Goal: Task Accomplishment & Management: Use online tool/utility

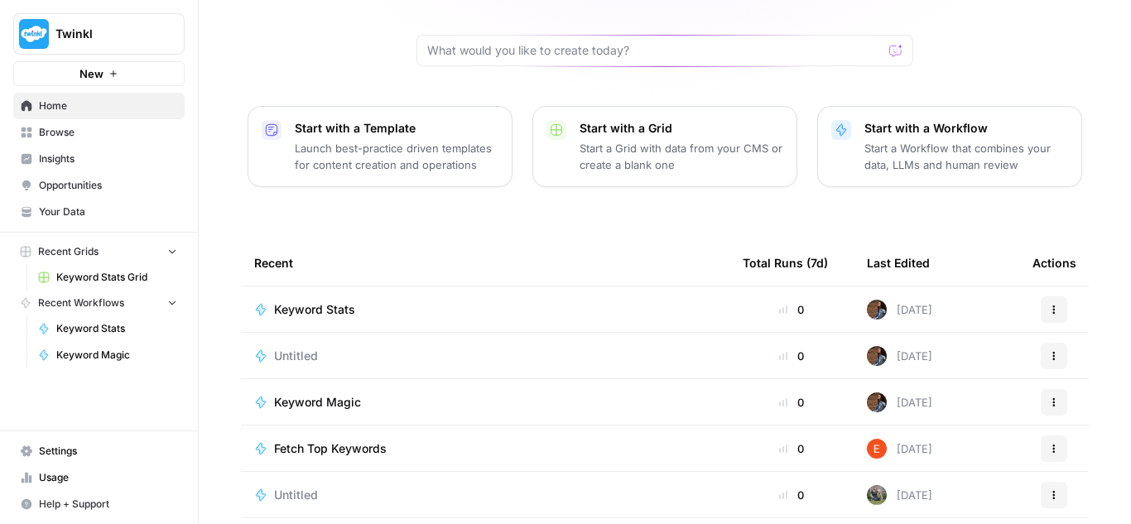
scroll to position [166, 0]
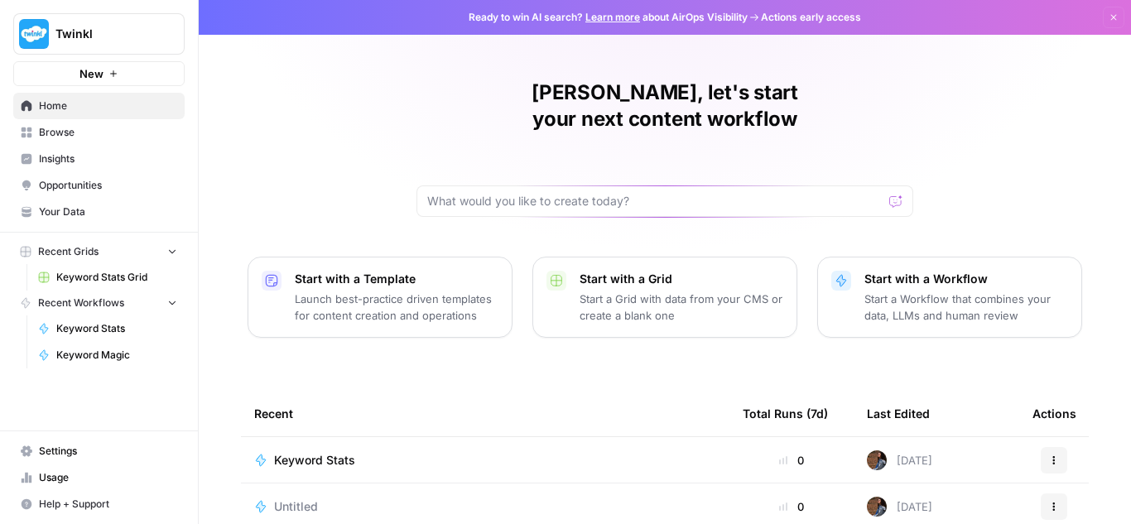
click at [57, 27] on span "Twinkl" at bounding box center [105, 34] width 100 height 17
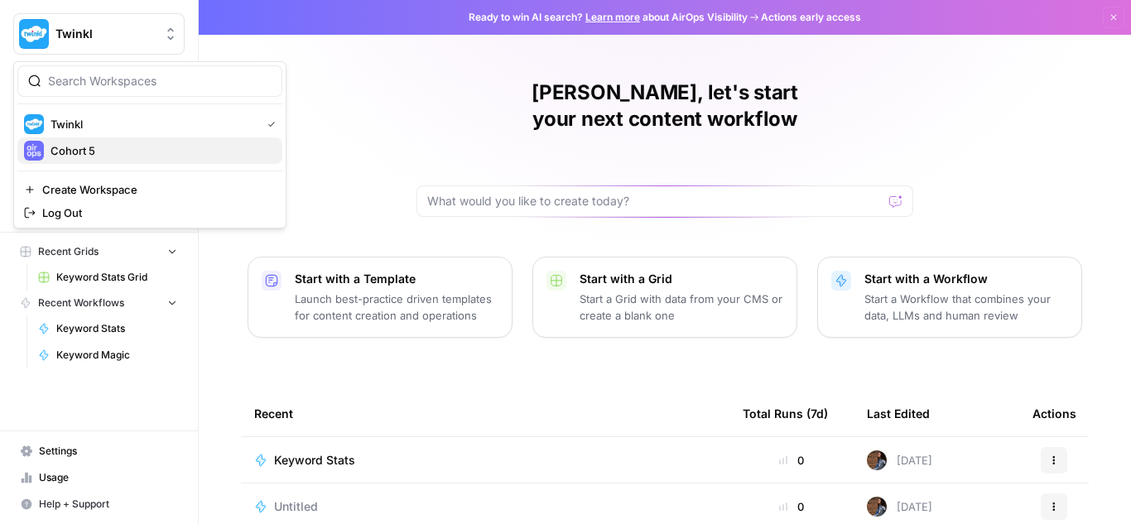
click at [112, 152] on span "Cohort 5" at bounding box center [160, 150] width 219 height 17
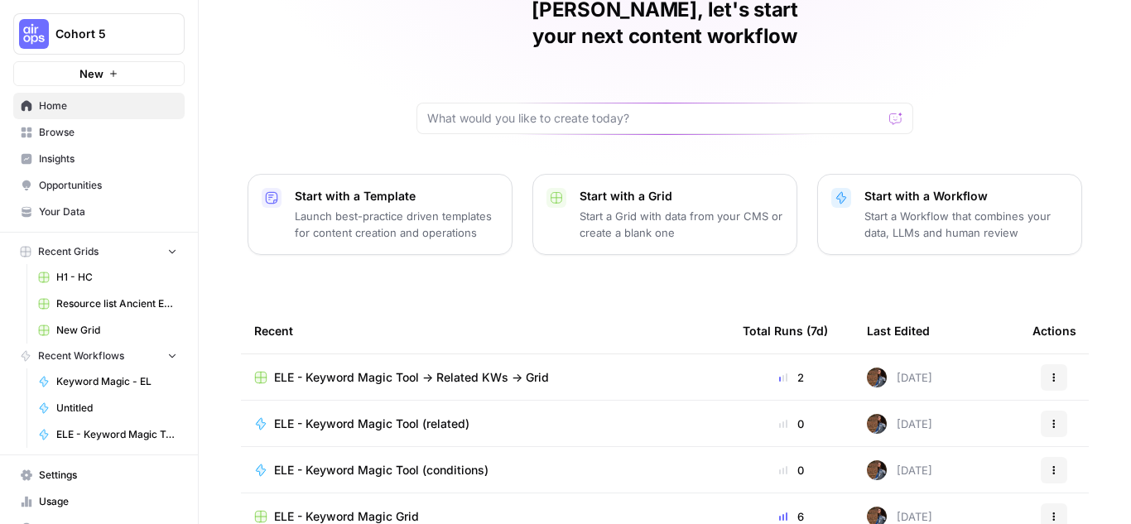
scroll to position [166, 0]
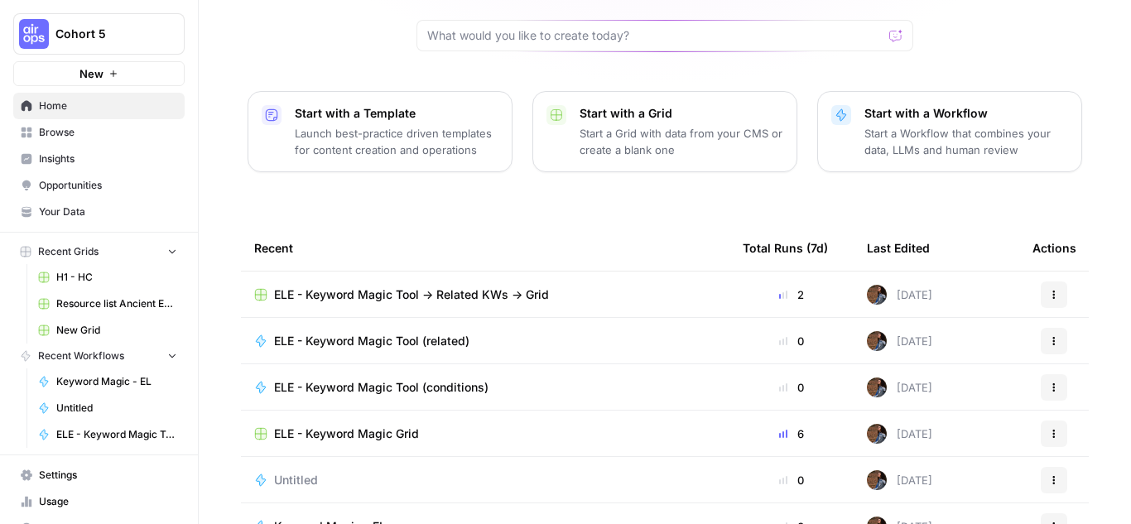
click at [445, 286] on span "ELE - Keyword Magic Tool -> Related KWs -> Grid" at bounding box center [411, 294] width 275 height 17
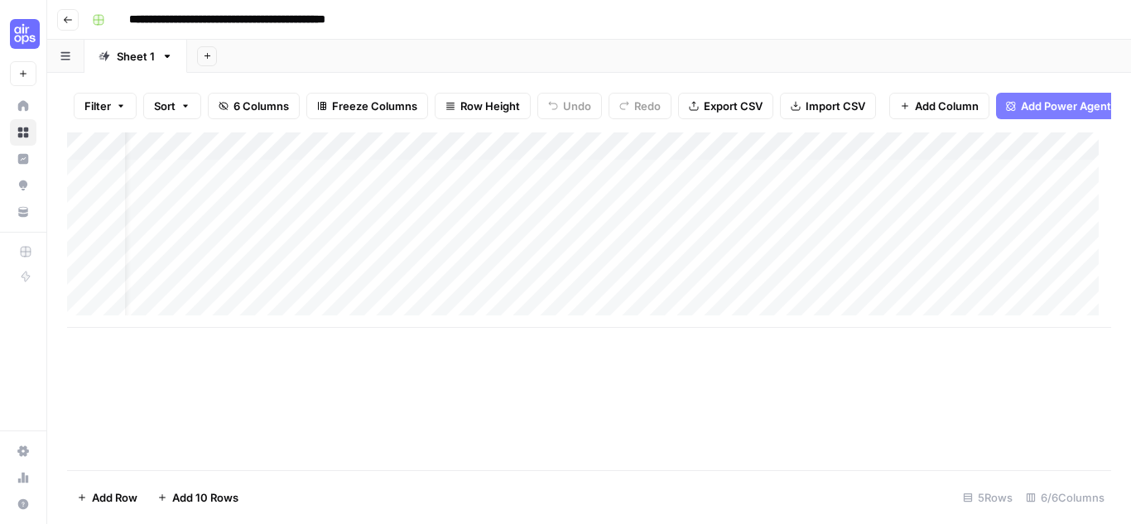
scroll to position [0, 302]
click at [611, 190] on div "Add Column" at bounding box center [589, 229] width 1044 height 195
click at [690, 185] on div "Add Column" at bounding box center [589, 229] width 1044 height 195
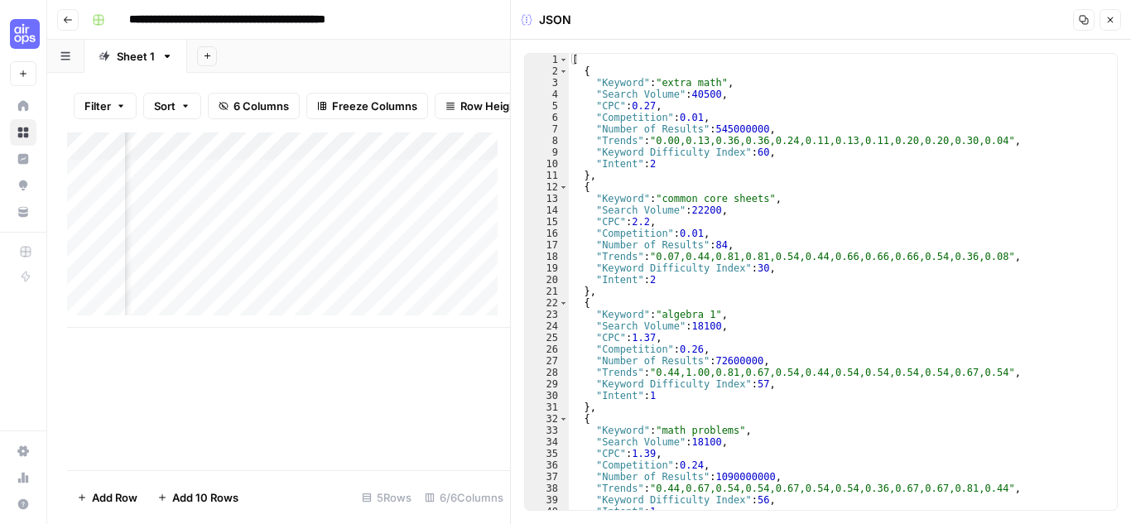
click at [1107, 17] on icon "button" at bounding box center [1110, 20] width 10 height 10
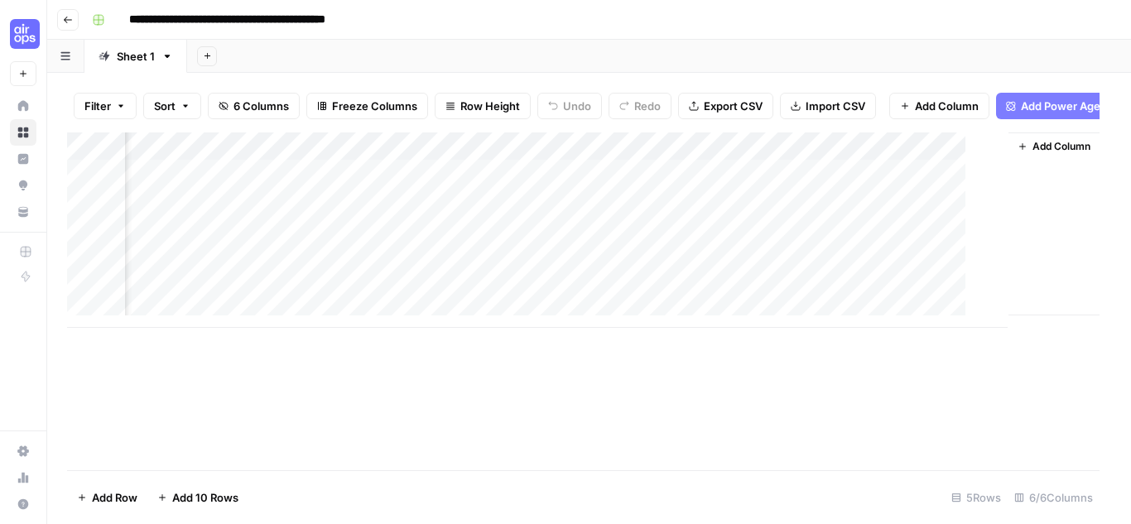
scroll to position [0, 282]
click at [541, 158] on div "Add Column" at bounding box center [589, 229] width 1044 height 195
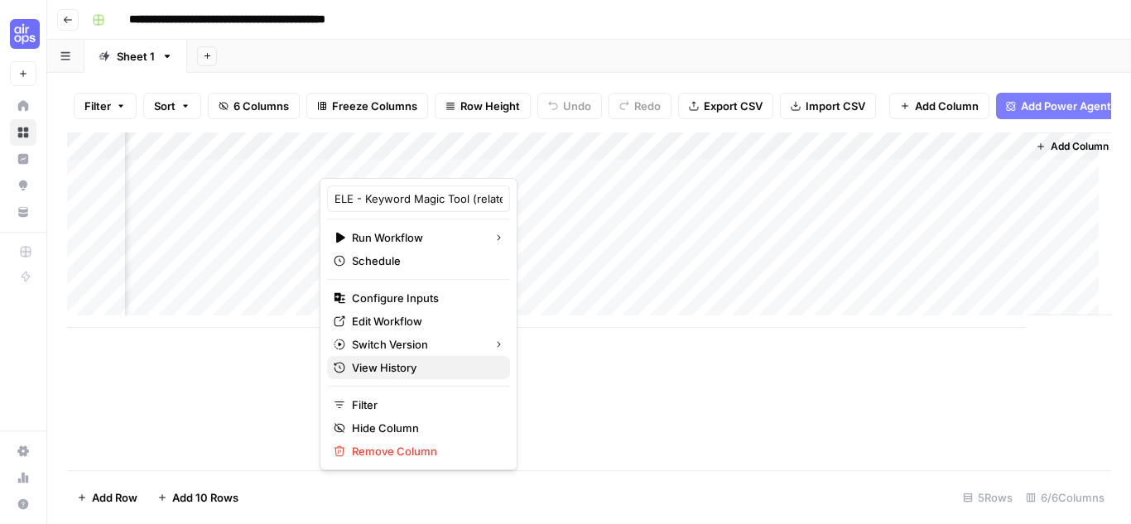
click at [387, 368] on span "View History" at bounding box center [424, 367] width 145 height 17
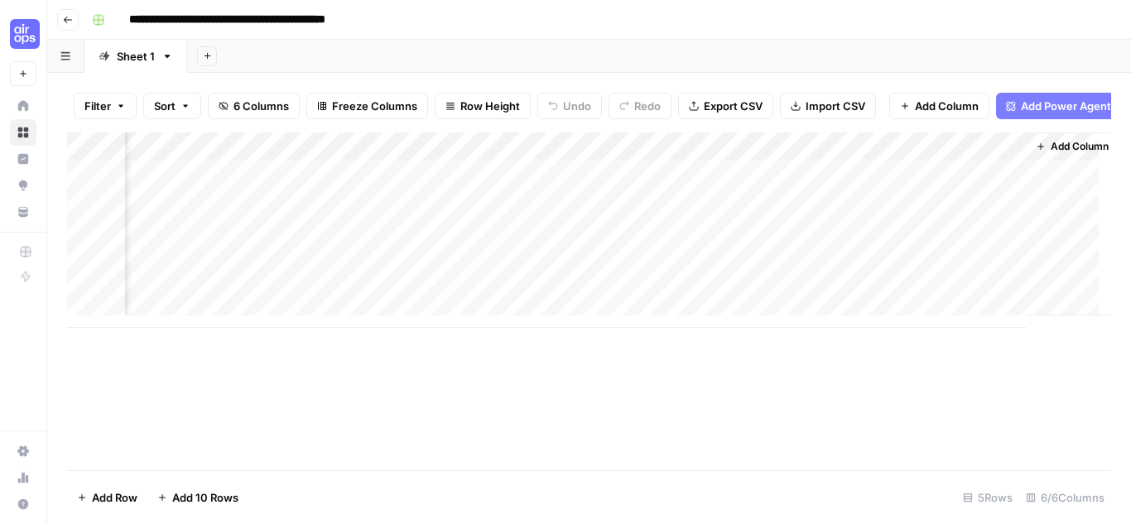
scroll to position [0, 302]
click at [844, 157] on div "Add Column" at bounding box center [589, 229] width 1044 height 195
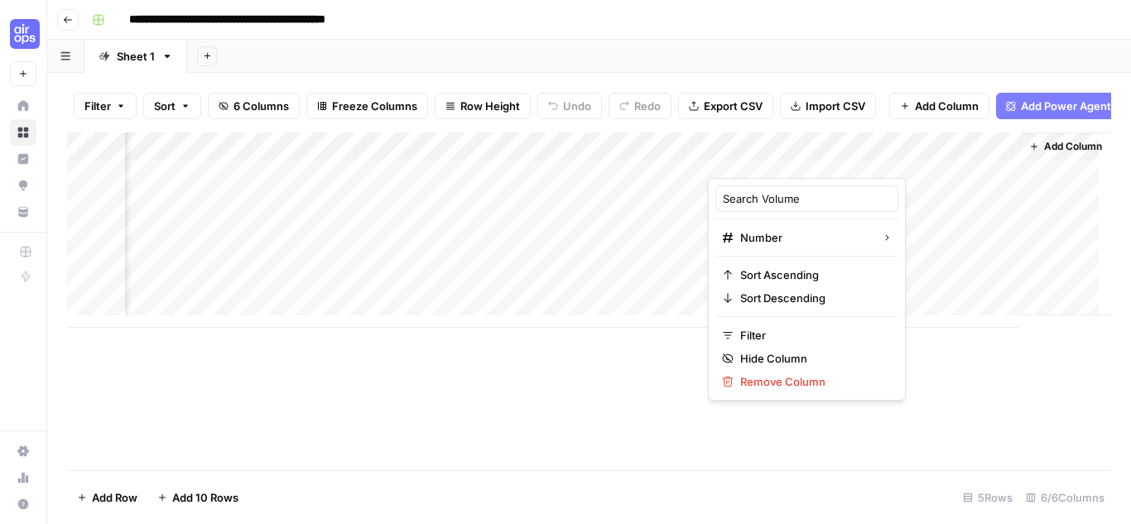
click at [643, 191] on div "Add Column" at bounding box center [589, 229] width 1044 height 195
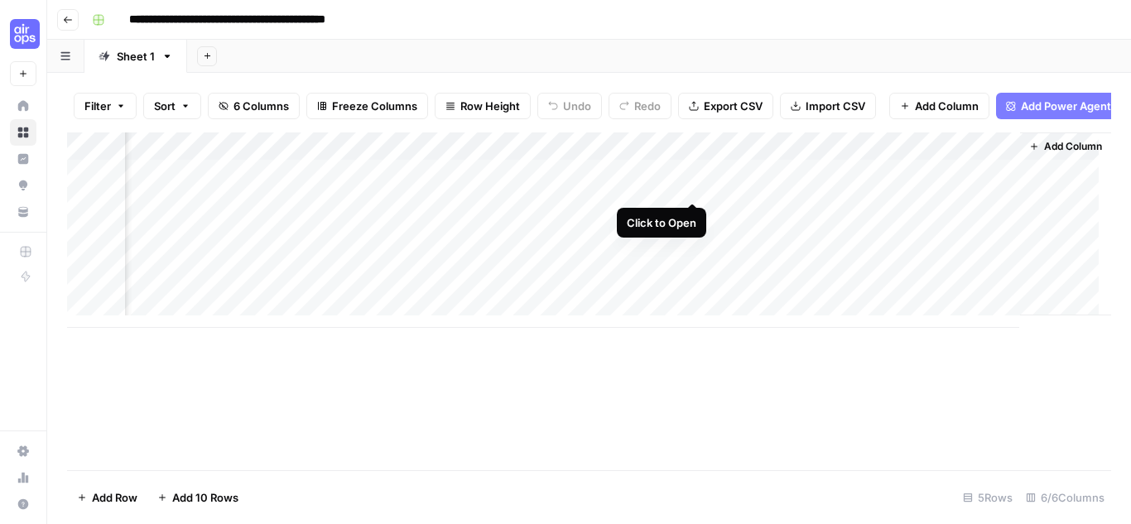
click at [690, 184] on div "Add Column" at bounding box center [589, 229] width 1044 height 195
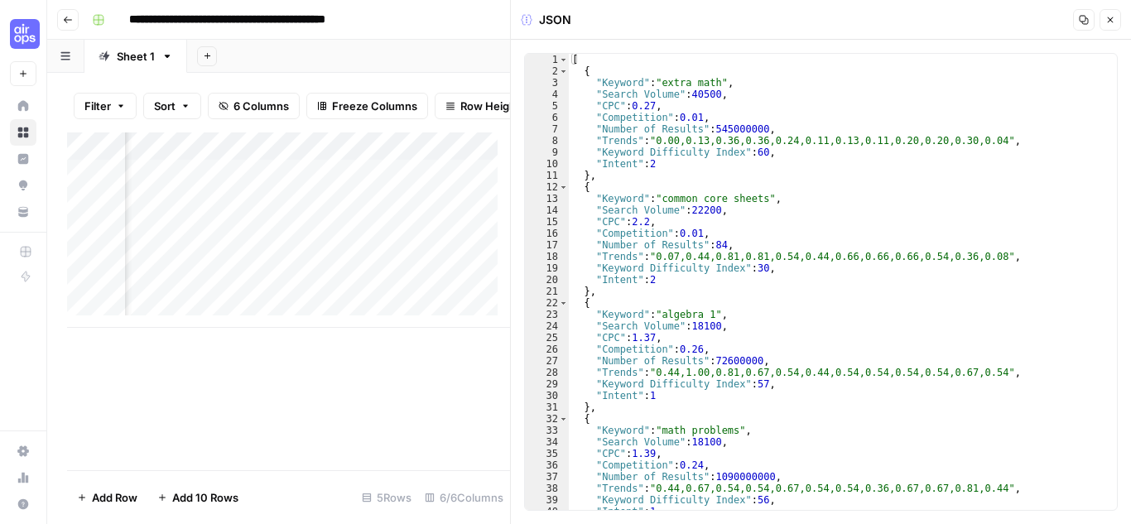
click at [1109, 19] on icon "button" at bounding box center [1111, 20] width 6 height 6
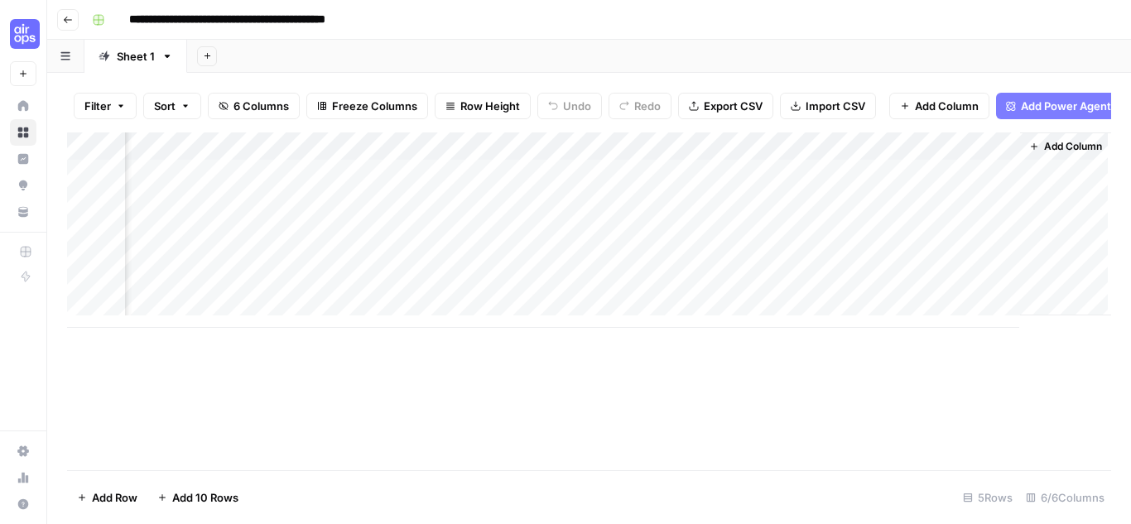
scroll to position [0, 282]
click at [864, 155] on div "Add Column" at bounding box center [589, 229] width 1044 height 195
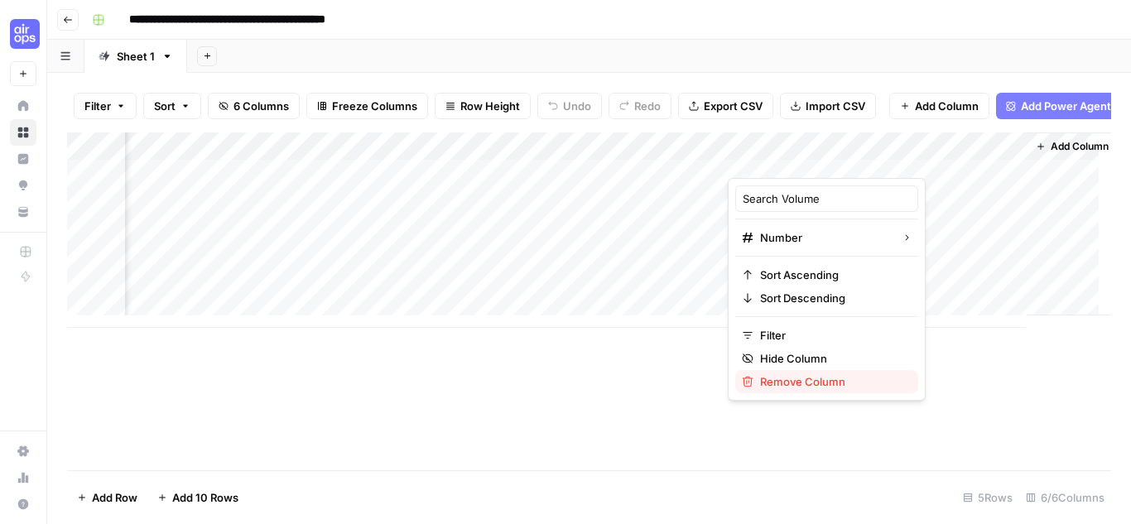
click at [819, 380] on span "Remove Column" at bounding box center [832, 381] width 145 height 17
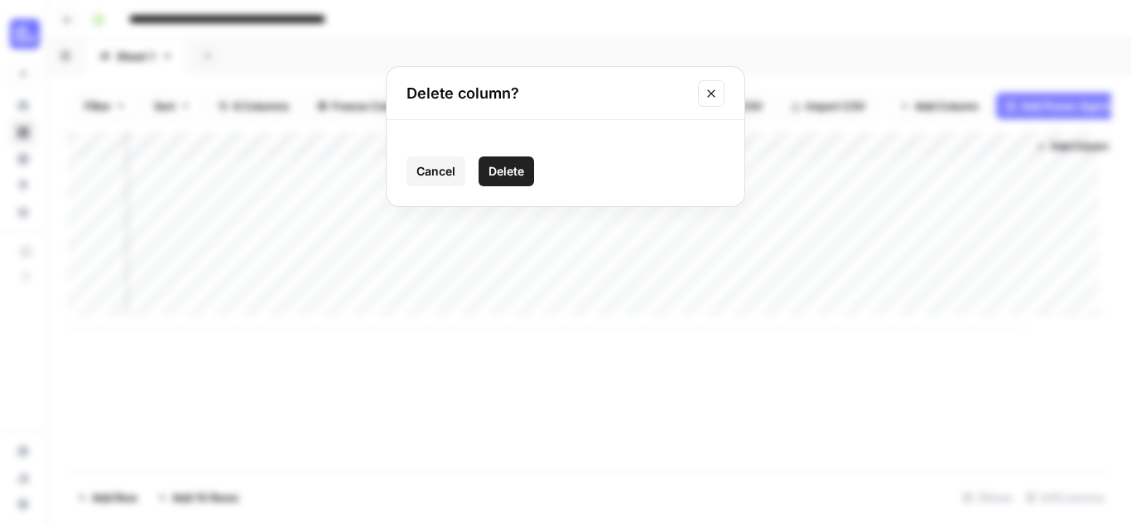
click at [515, 172] on span "Delete" at bounding box center [506, 171] width 36 height 17
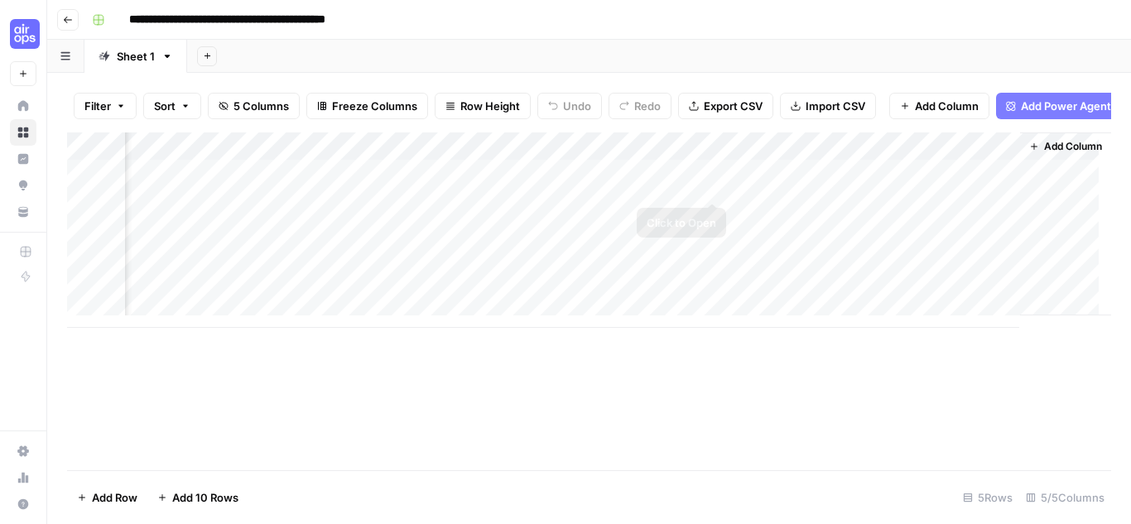
scroll to position [0, 153]
click at [994, 156] on div "Add Column" at bounding box center [589, 229] width 1044 height 195
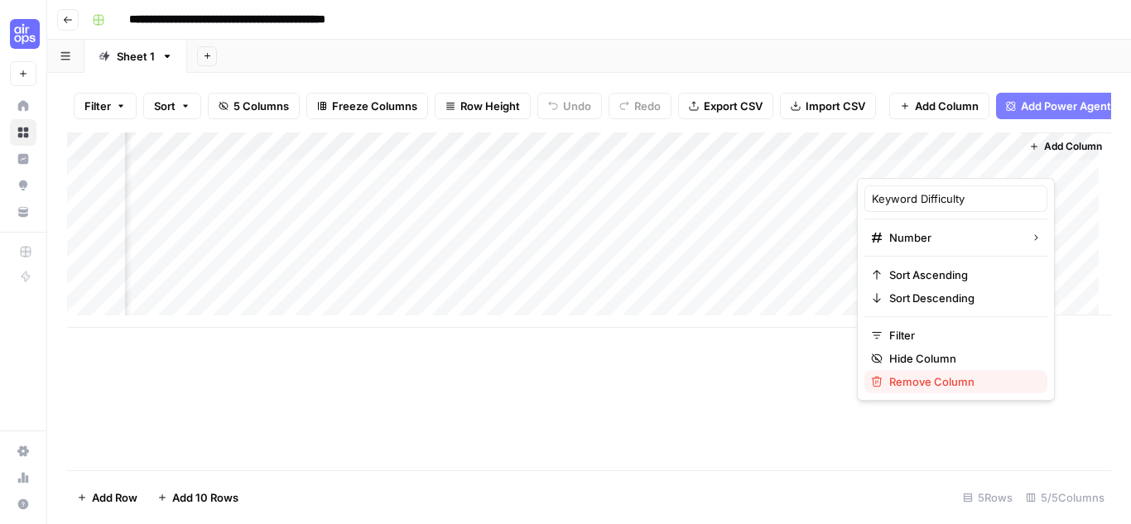
click at [905, 379] on span "Remove Column" at bounding box center [961, 381] width 145 height 17
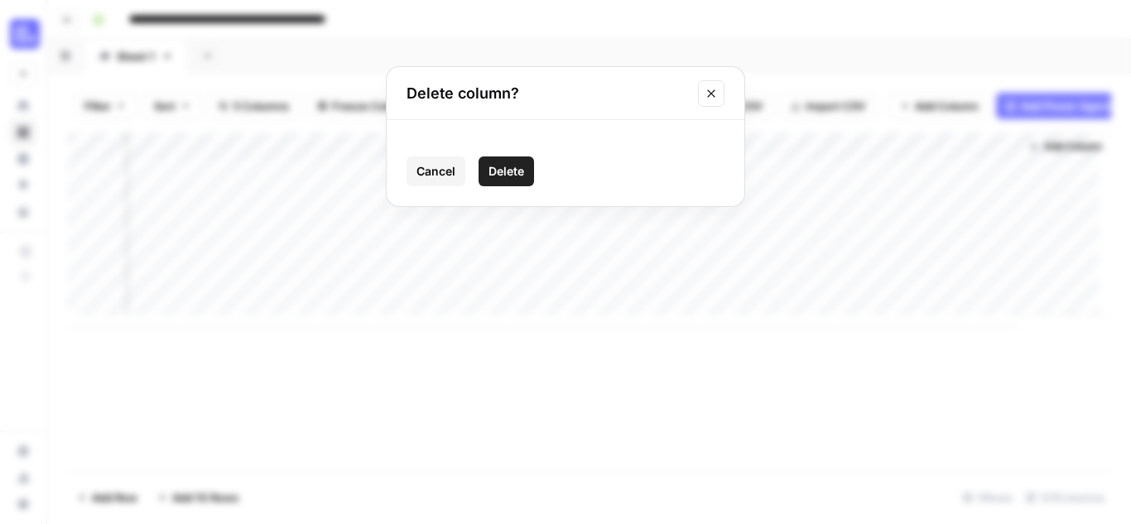
click at [509, 172] on span "Delete" at bounding box center [506, 171] width 36 height 17
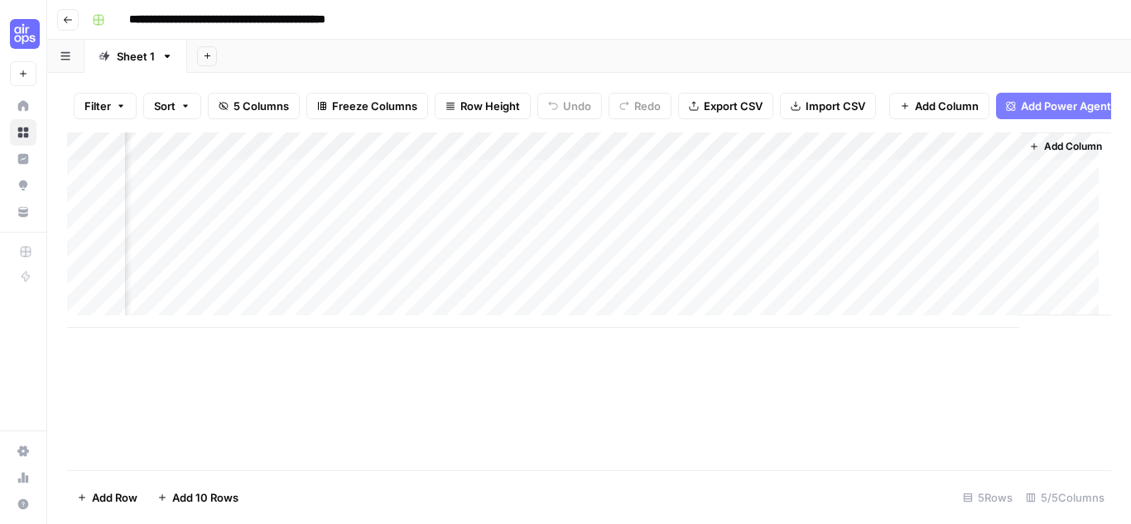
scroll to position [0, 0]
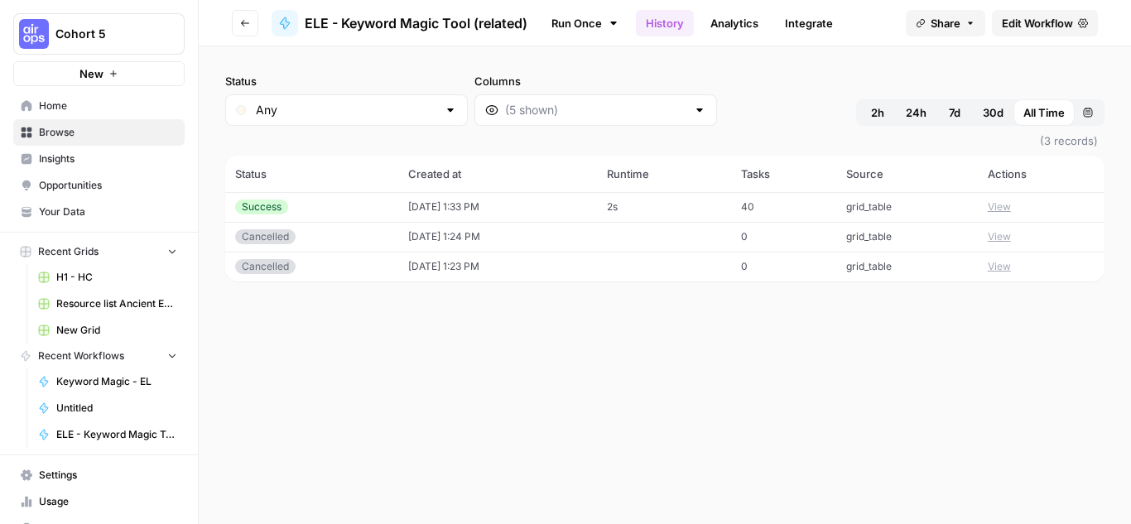
click at [241, 14] on button "Go back" at bounding box center [245, 23] width 26 height 26
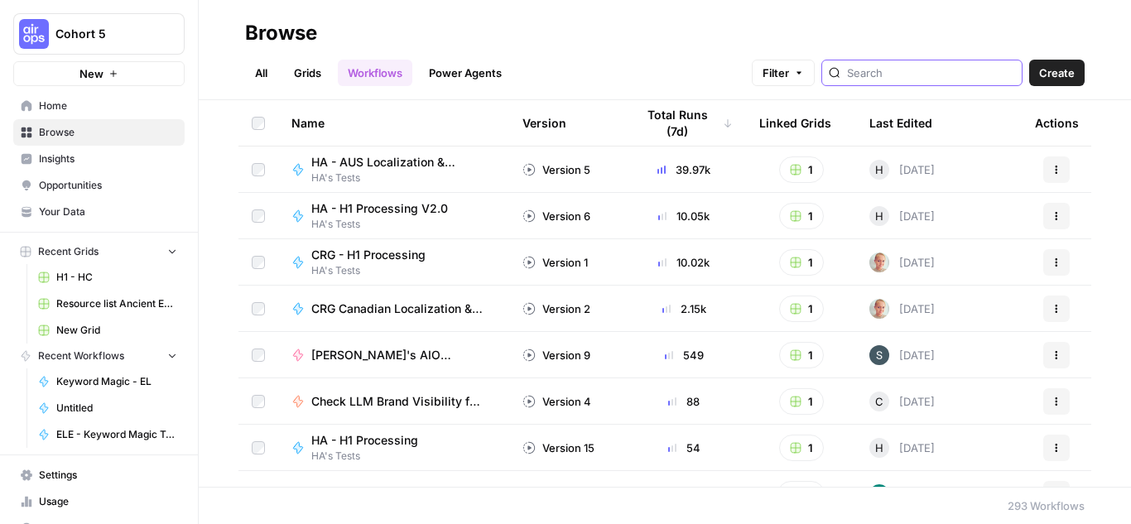
click at [897, 77] on input "search" at bounding box center [931, 73] width 168 height 17
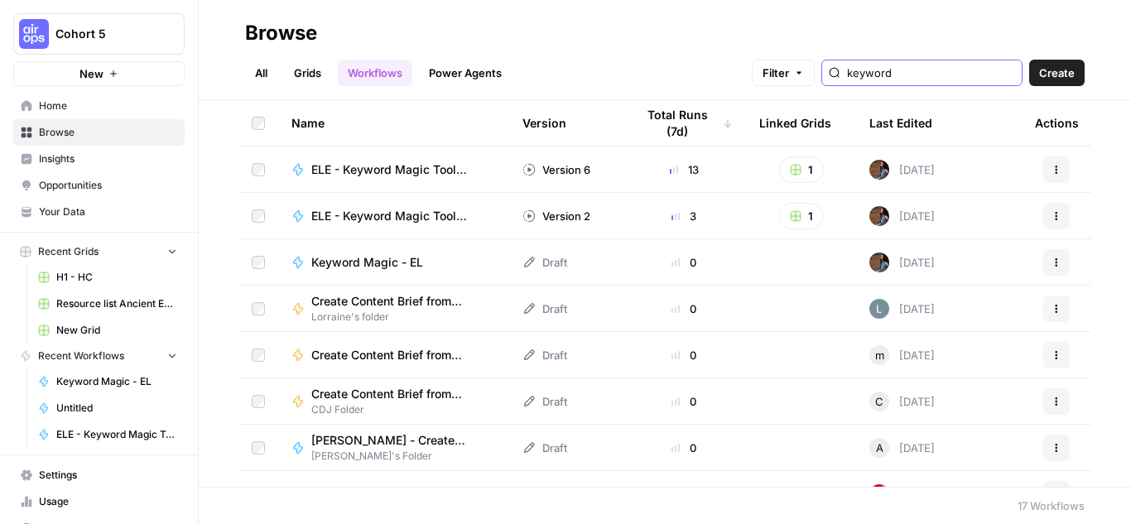
type input "keyword"
click at [426, 172] on span "ELE - Keyword Magic Tool (conditions)" at bounding box center [396, 169] width 171 height 17
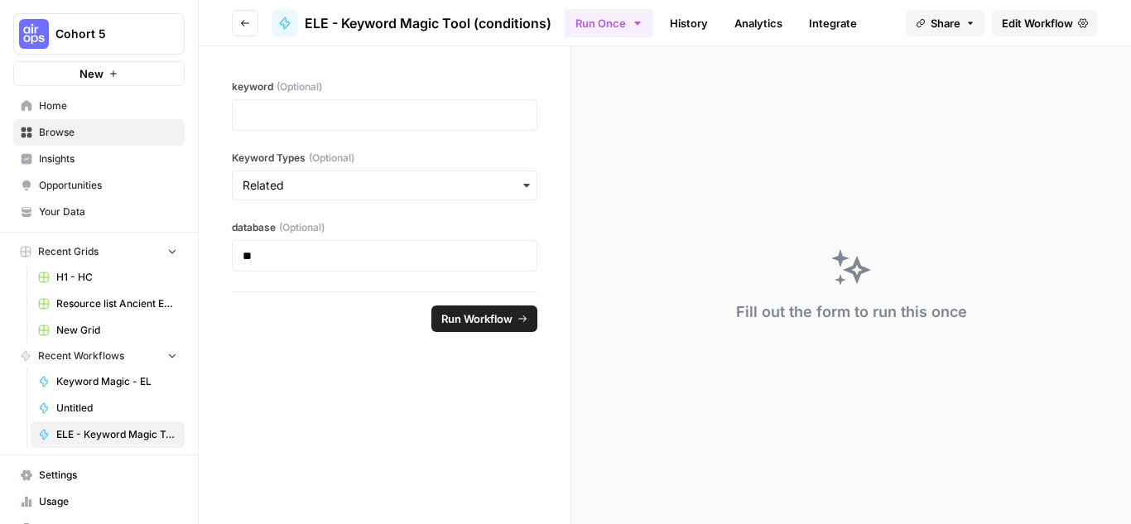
click at [1013, 22] on span "Edit Workflow" at bounding box center [1037, 23] width 71 height 17
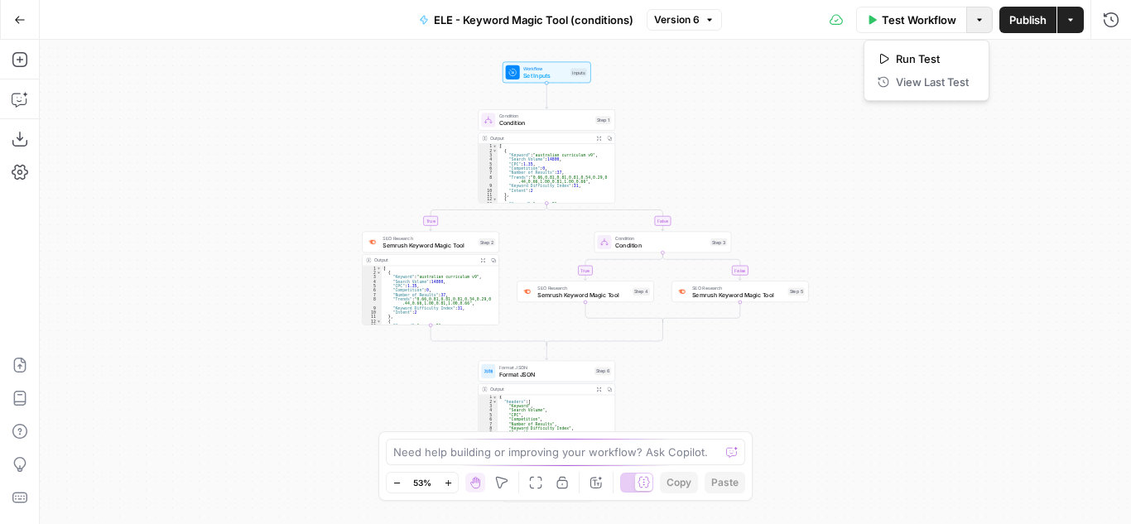
click at [979, 17] on icon "button" at bounding box center [979, 20] width 10 height 10
click at [925, 51] on span "Run Test" at bounding box center [932, 59] width 73 height 17
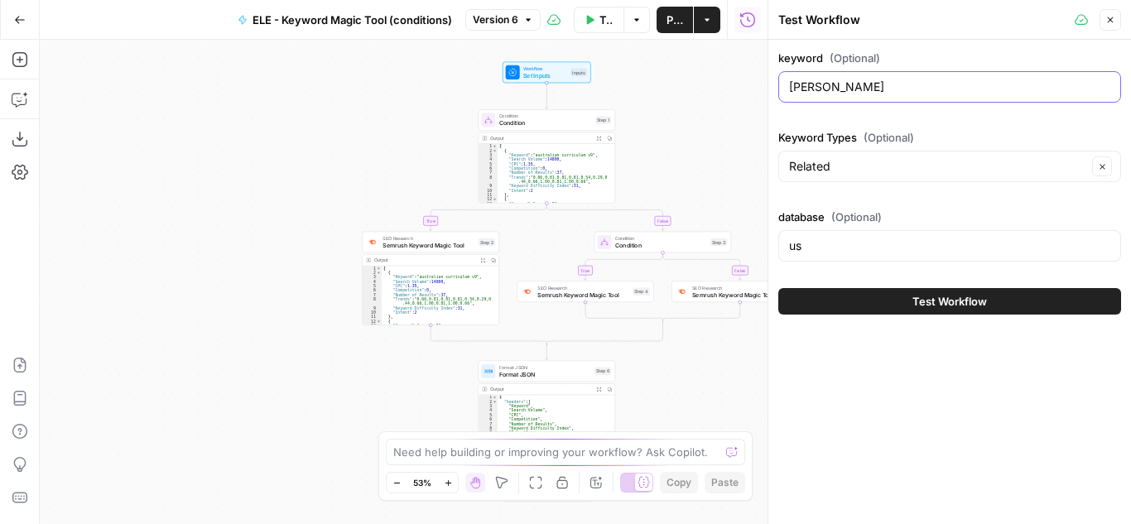
drag, startPoint x: 846, startPoint y: 81, endPoint x: 756, endPoint y: 71, distance: 90.8
click at [756, 71] on body "Cohort 5 New Home Browse Insights Opportunities Your Data Recent Grids H1 - HC …" at bounding box center [565, 262] width 1131 height 524
click at [794, 90] on input "HASS" at bounding box center [949, 87] width 321 height 17
type input "math worksheets"
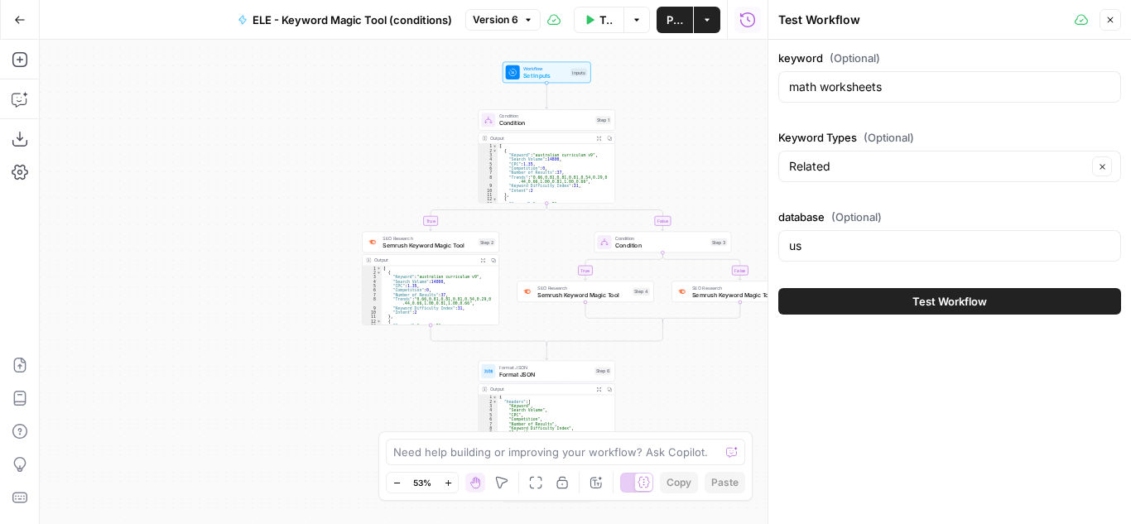
click at [859, 304] on button "Test Workflow" at bounding box center [949, 301] width 343 height 26
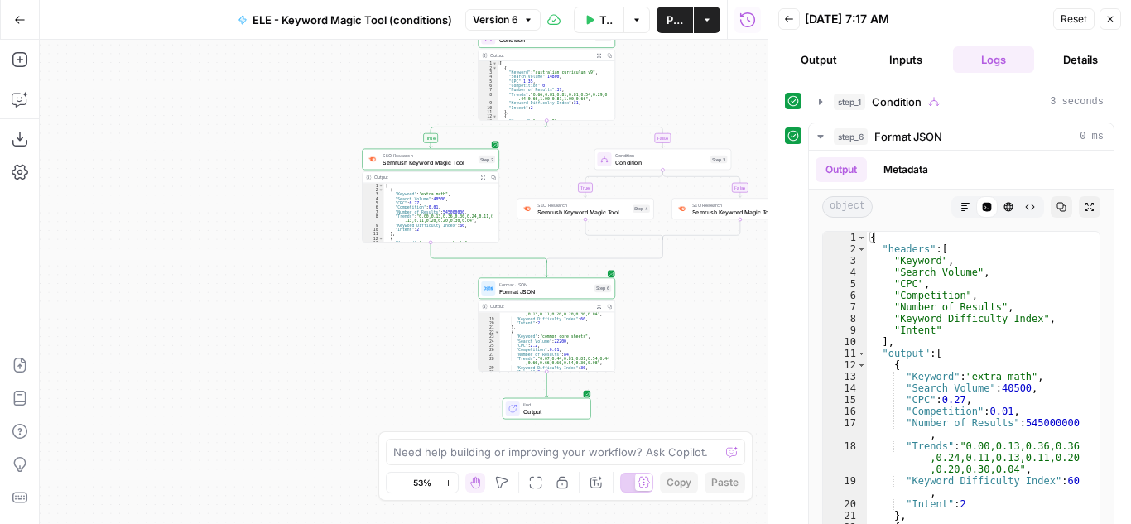
scroll to position [149, 0]
click at [15, 14] on icon "button" at bounding box center [20, 20] width 12 height 12
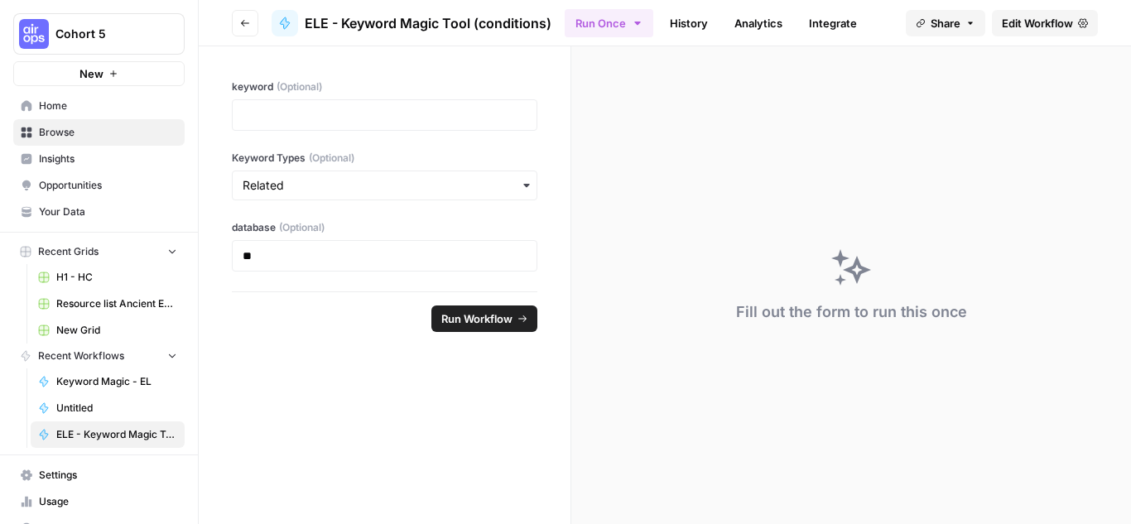
click at [114, 130] on span "Browse" at bounding box center [108, 132] width 138 height 15
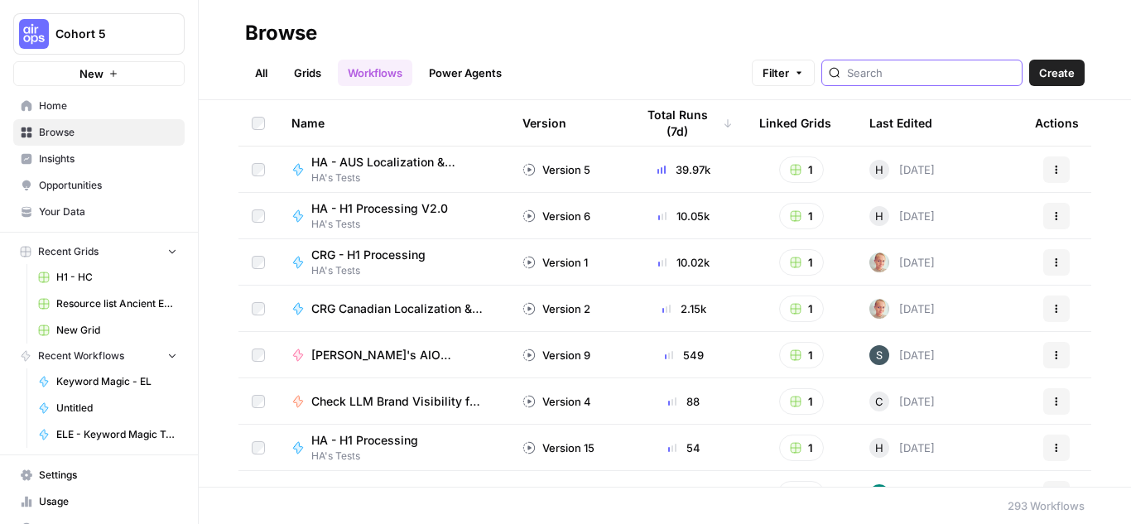
click at [926, 75] on input "search" at bounding box center [931, 73] width 168 height 17
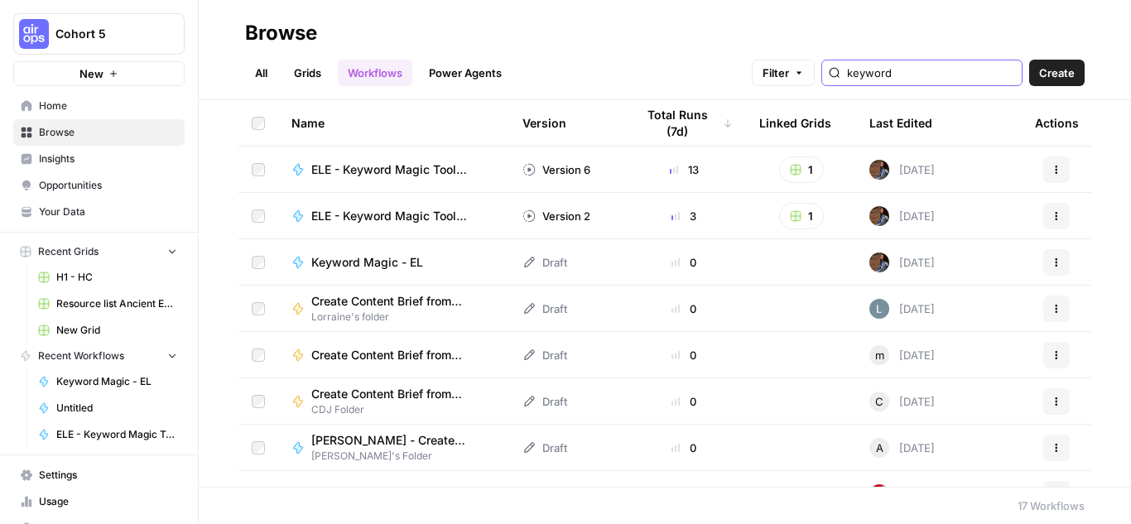
type input "keyword"
click at [310, 65] on link "Grids" at bounding box center [307, 73] width 47 height 26
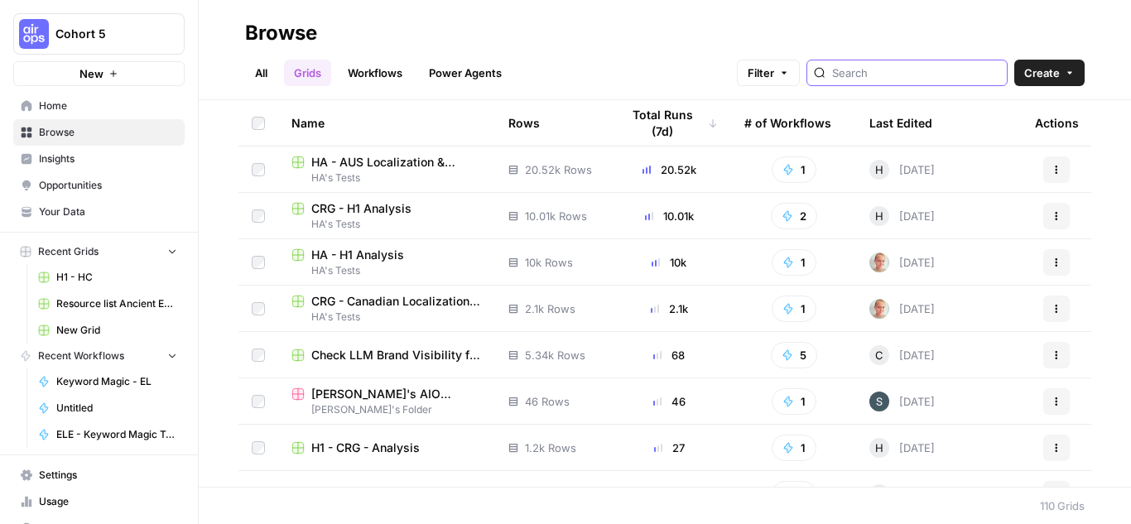
click at [876, 75] on input "search" at bounding box center [916, 73] width 168 height 17
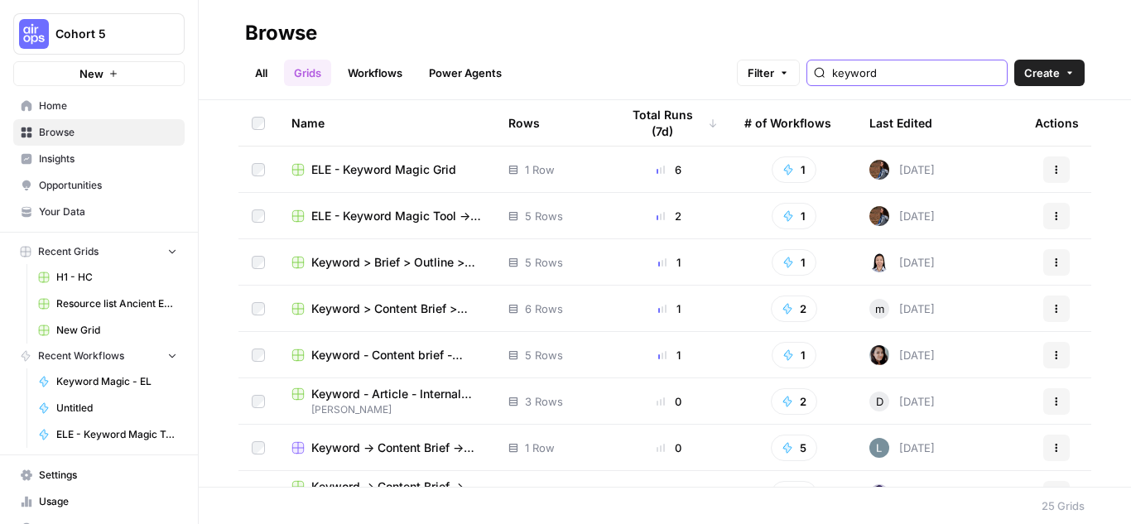
type input "keyword"
click at [375, 166] on span "ELE - Keyword Magic Grid" at bounding box center [383, 169] width 145 height 17
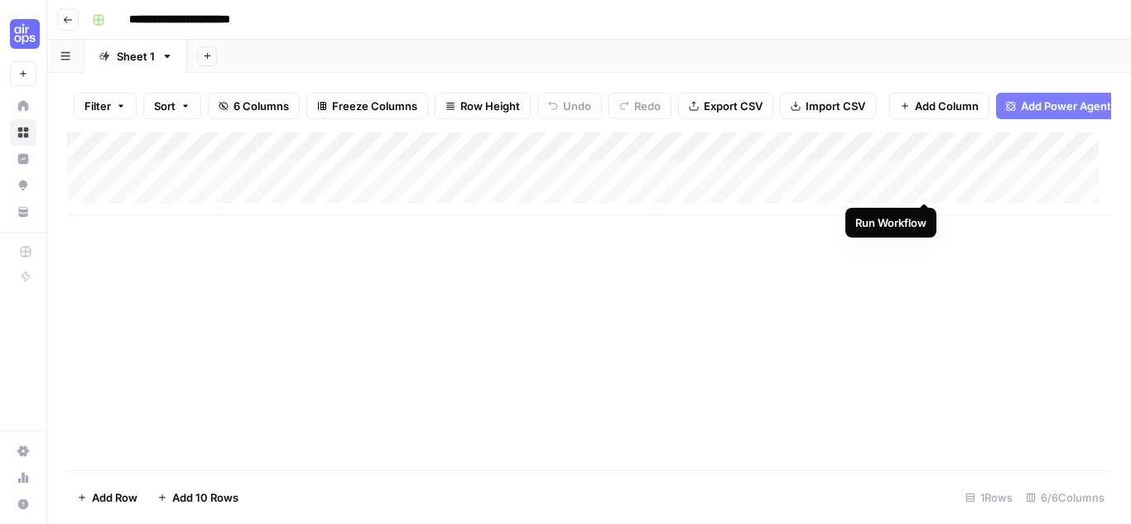
click at [920, 185] on div "Add Column" at bounding box center [589, 173] width 1044 height 83
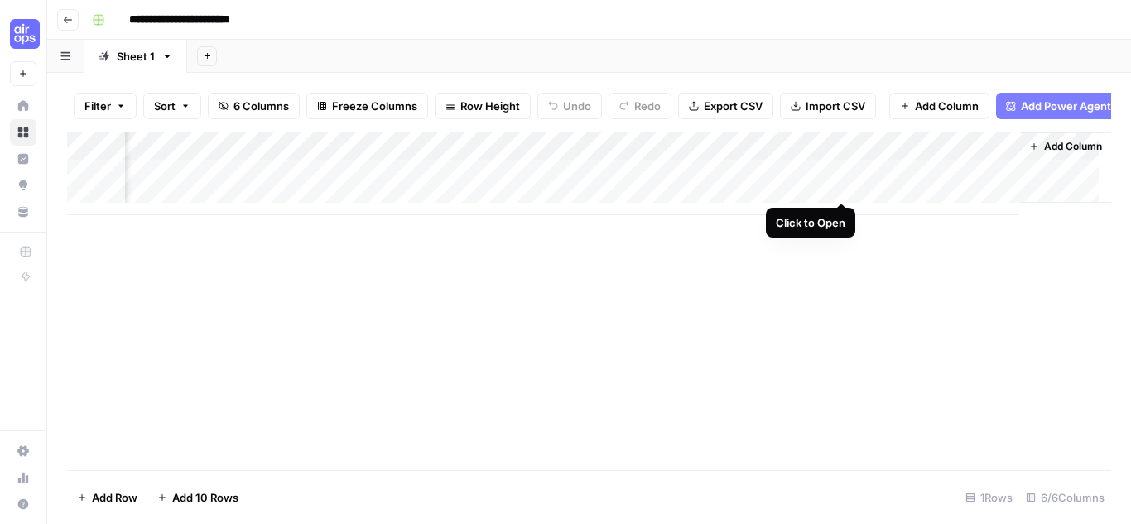
click at [837, 186] on div "Add Column" at bounding box center [589, 173] width 1044 height 83
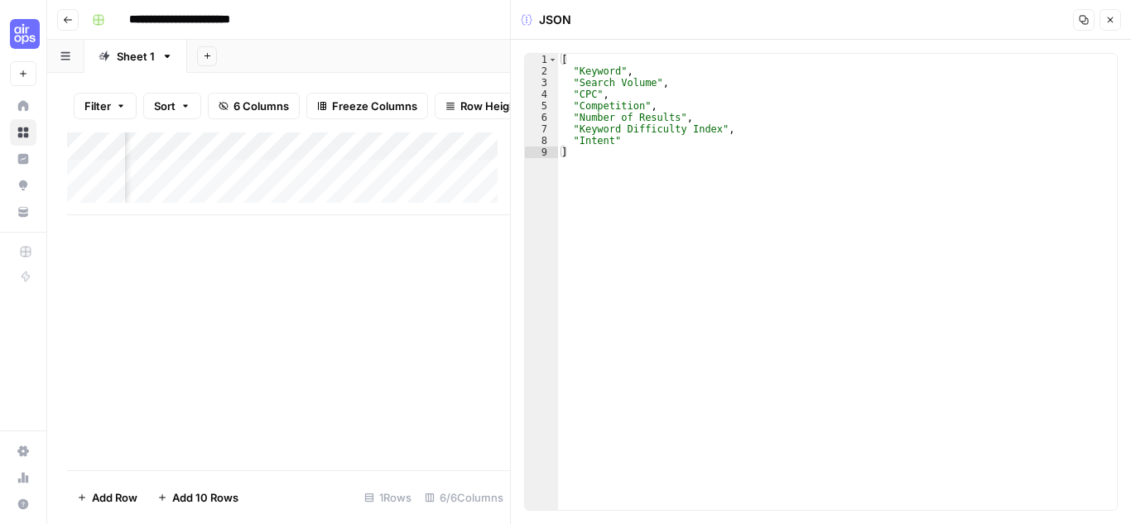
click at [1113, 19] on icon "button" at bounding box center [1110, 20] width 10 height 10
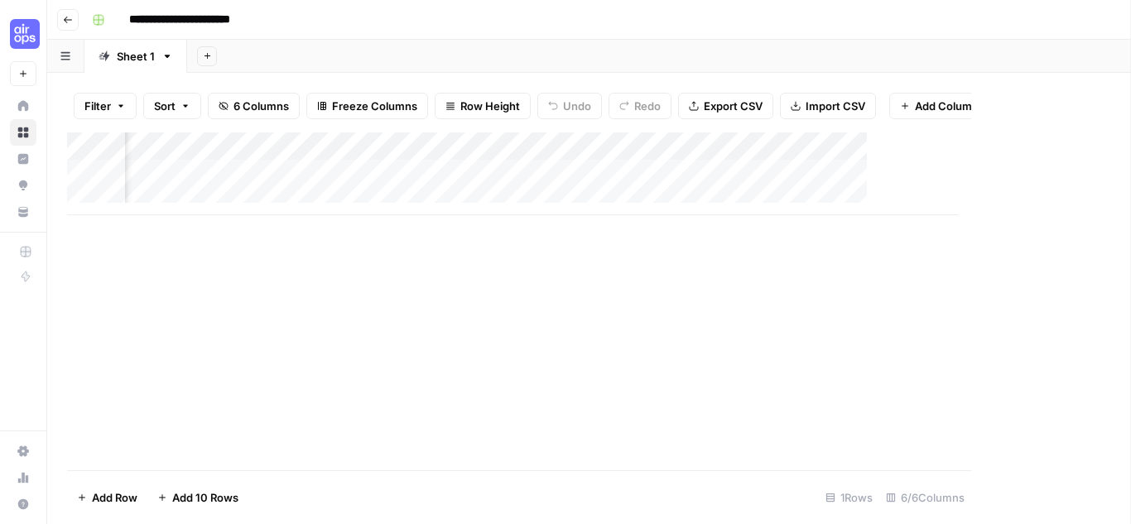
scroll to position [0, 212]
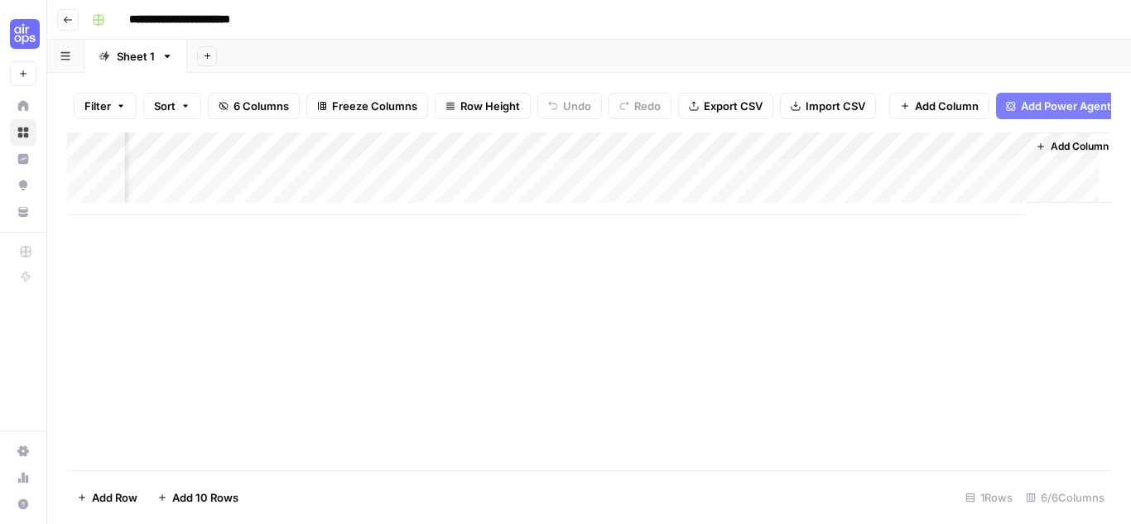
click at [983, 180] on div "Add Column" at bounding box center [589, 173] width 1044 height 83
click at [660, 183] on div "Add Column" at bounding box center [589, 173] width 1044 height 83
click at [984, 183] on div "Add Column" at bounding box center [589, 173] width 1044 height 83
click at [956, 181] on div "Add Column" at bounding box center [589, 173] width 1044 height 83
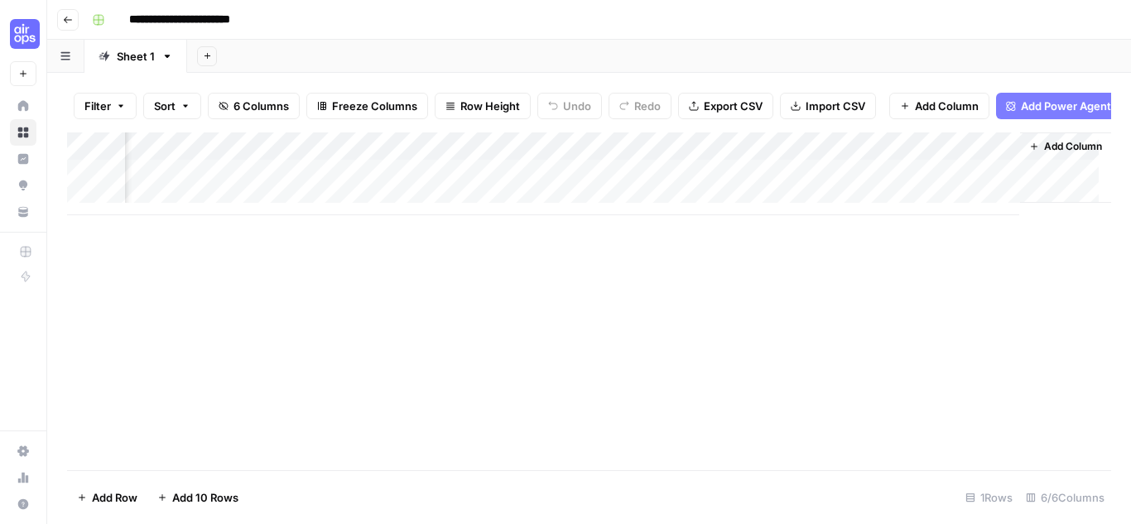
click at [956, 181] on body "**********" at bounding box center [565, 262] width 1131 height 524
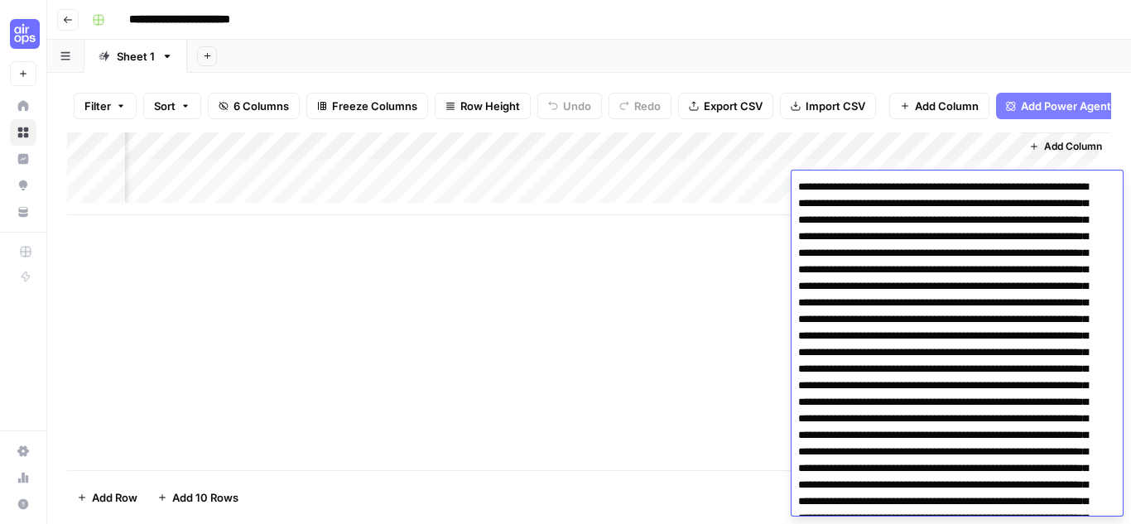
scroll to position [1140, 0]
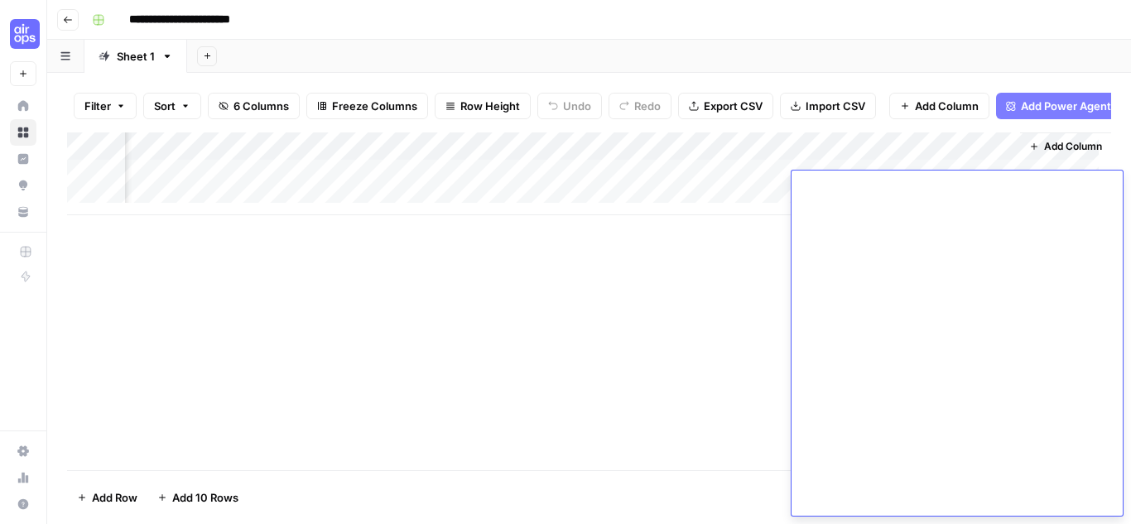
click at [972, 18] on div "**********" at bounding box center [599, 20] width 1029 height 26
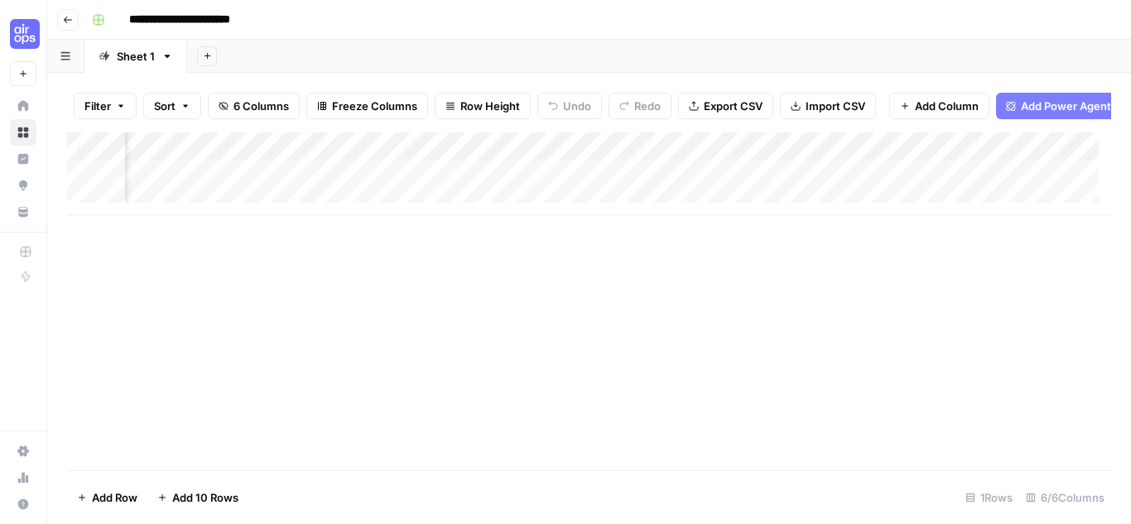
scroll to position [0, 0]
click at [175, 206] on div "Add Column" at bounding box center [589, 173] width 1044 height 83
type textarea "**********"
click at [424, 208] on div "Add Column" at bounding box center [589, 187] width 1044 height 111
click at [393, 208] on div "Add Column" at bounding box center [589, 187] width 1044 height 111
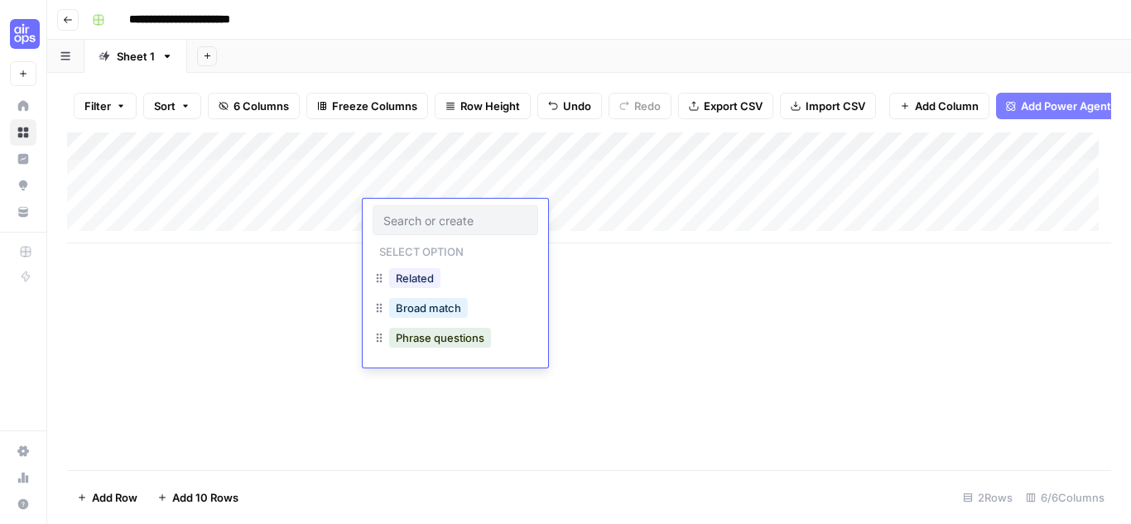
click at [393, 208] on div at bounding box center [456, 220] width 166 height 30
click at [427, 281] on button "Related" at bounding box center [414, 278] width 51 height 20
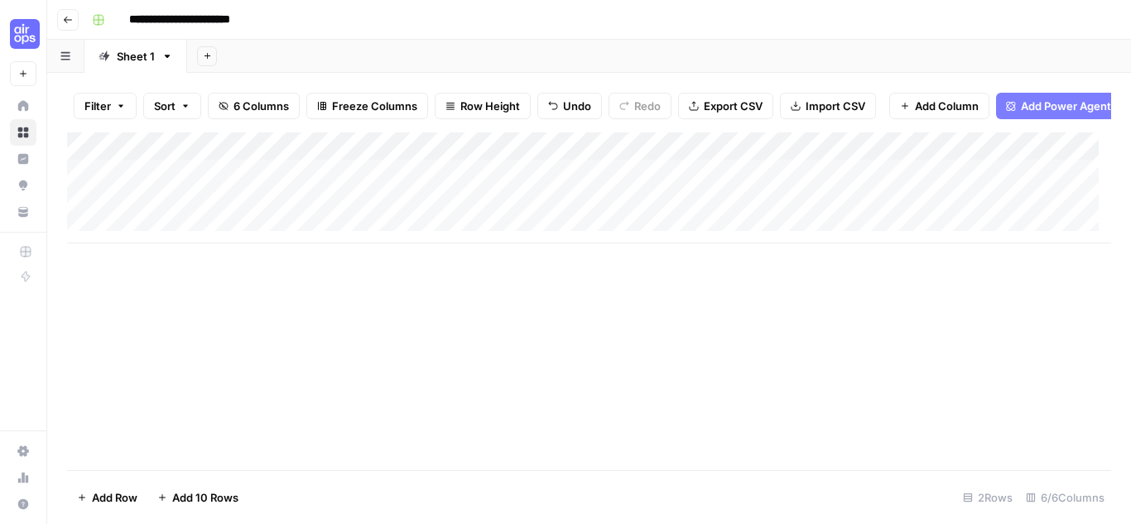
click at [555, 206] on div "Add Column" at bounding box center [589, 187] width 1044 height 111
click at [843, 214] on div "Add Column" at bounding box center [589, 187] width 1044 height 111
click at [189, 234] on div "Add Column" at bounding box center [589, 187] width 1044 height 111
type textarea "**********"
click at [413, 242] on div "Add Column" at bounding box center [589, 201] width 1044 height 139
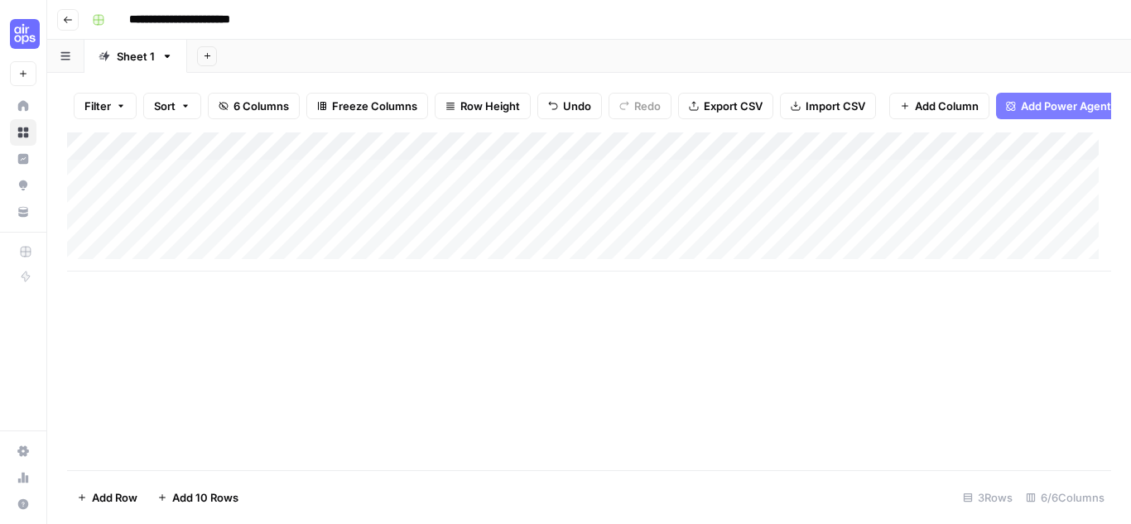
click at [413, 242] on div "Add Column" at bounding box center [589, 201] width 1044 height 139
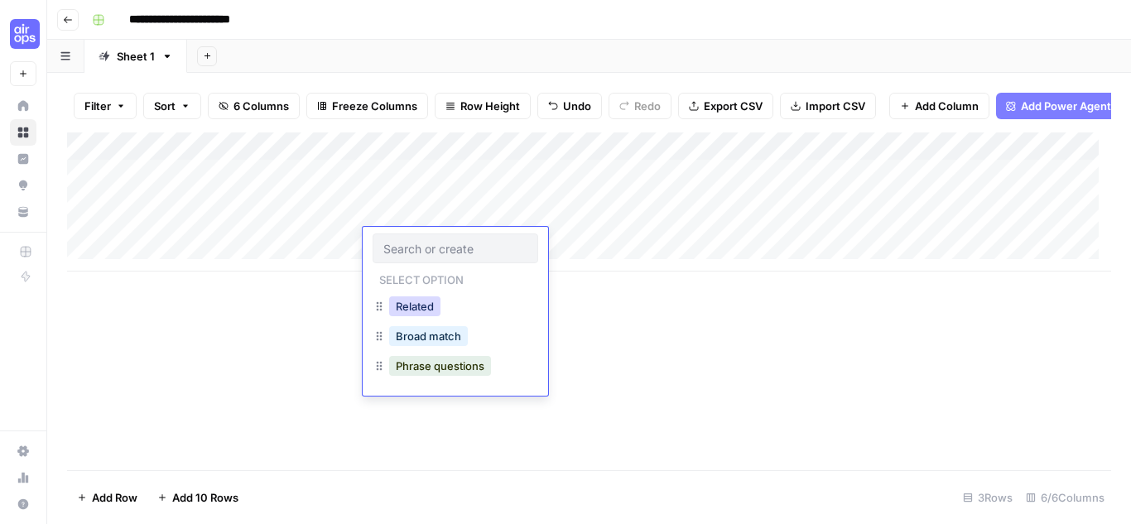
click at [435, 305] on button "Related" at bounding box center [414, 306] width 51 height 20
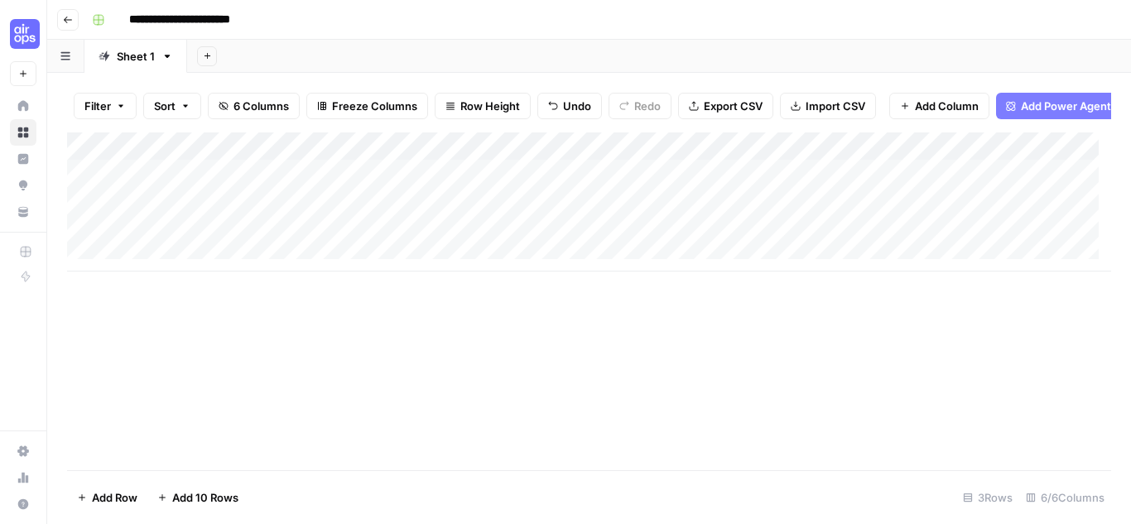
click at [582, 241] on div "Add Column" at bounding box center [589, 201] width 1044 height 139
type textarea "**"
click at [844, 239] on div "Add Column" at bounding box center [589, 201] width 1044 height 139
click at [177, 267] on div "Add Column" at bounding box center [589, 201] width 1044 height 139
type textarea "**********"
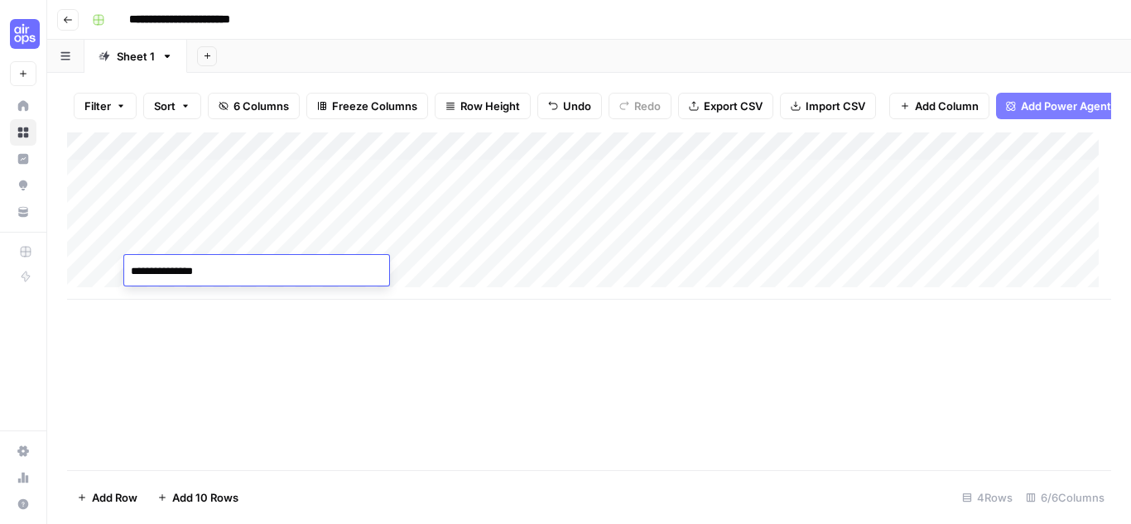
click at [426, 274] on div "Add Column" at bounding box center [589, 215] width 1044 height 167
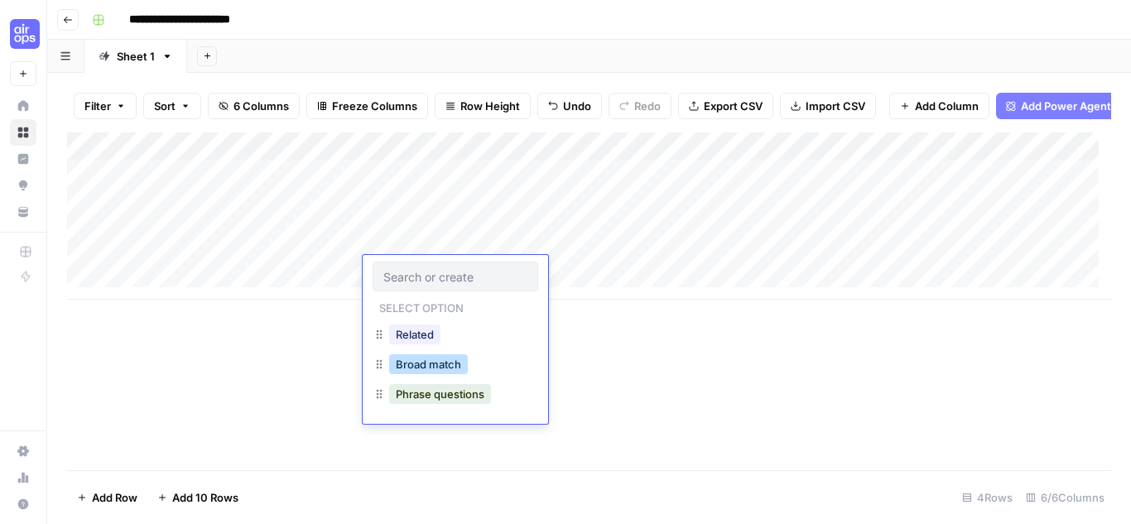
click at [449, 368] on button "Broad match" at bounding box center [428, 364] width 79 height 20
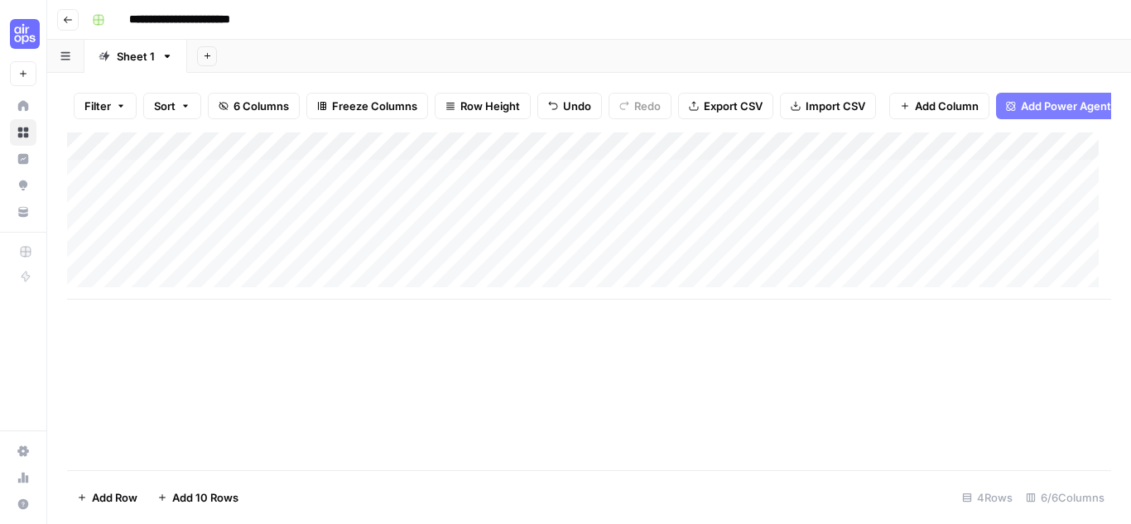
click at [558, 266] on div "Add Column" at bounding box center [589, 215] width 1044 height 167
click at [849, 267] on div "Add Column" at bounding box center [589, 215] width 1044 height 167
click at [455, 272] on div "Add Column" at bounding box center [589, 215] width 1044 height 167
click at [501, 156] on div "Add Column" at bounding box center [589, 215] width 1044 height 167
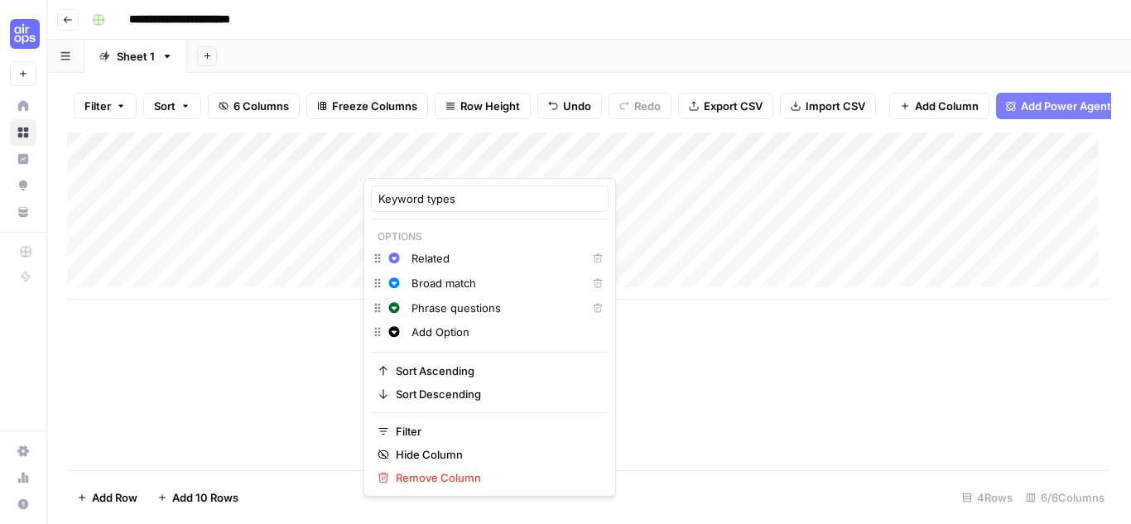
drag, startPoint x: 482, startPoint y: 285, endPoint x: 444, endPoint y: 283, distance: 38.1
click at [444, 283] on input "Broad match" at bounding box center [495, 283] width 168 height 17
type input "Broad"
click at [510, 127] on div "Filter Sort 6 Columns Freeze Columns Row Height Undo Redo Export CSV Import CSV…" at bounding box center [589, 105] width 1044 height 53
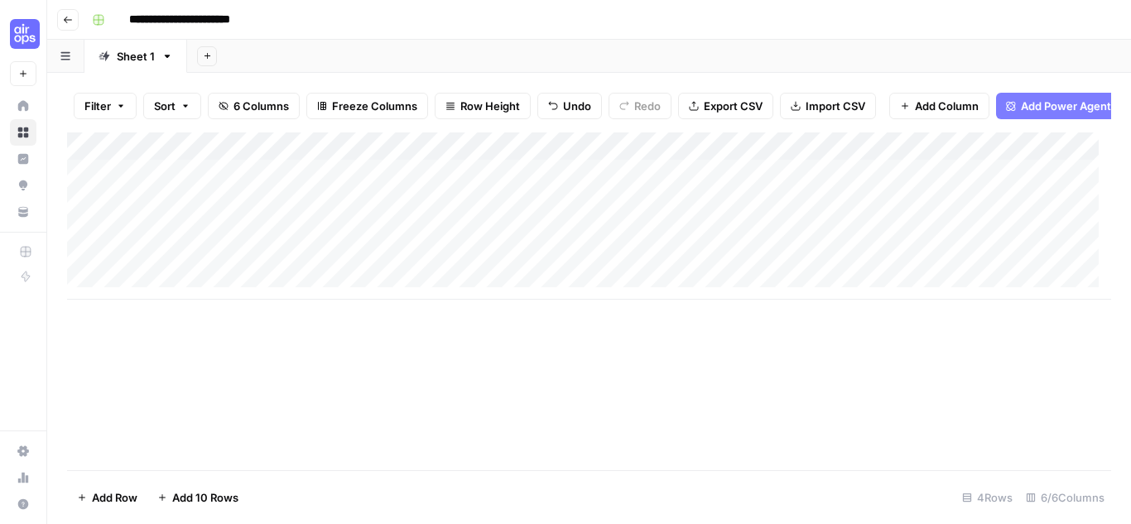
click at [846, 267] on div "Add Column" at bounding box center [589, 215] width 1044 height 167
click at [161, 298] on div "Add Column" at bounding box center [589, 215] width 1044 height 167
type textarea "**********"
click at [407, 301] on div "Add Column" at bounding box center [589, 229] width 1044 height 195
click at [407, 298] on div "Add Column" at bounding box center [589, 229] width 1044 height 195
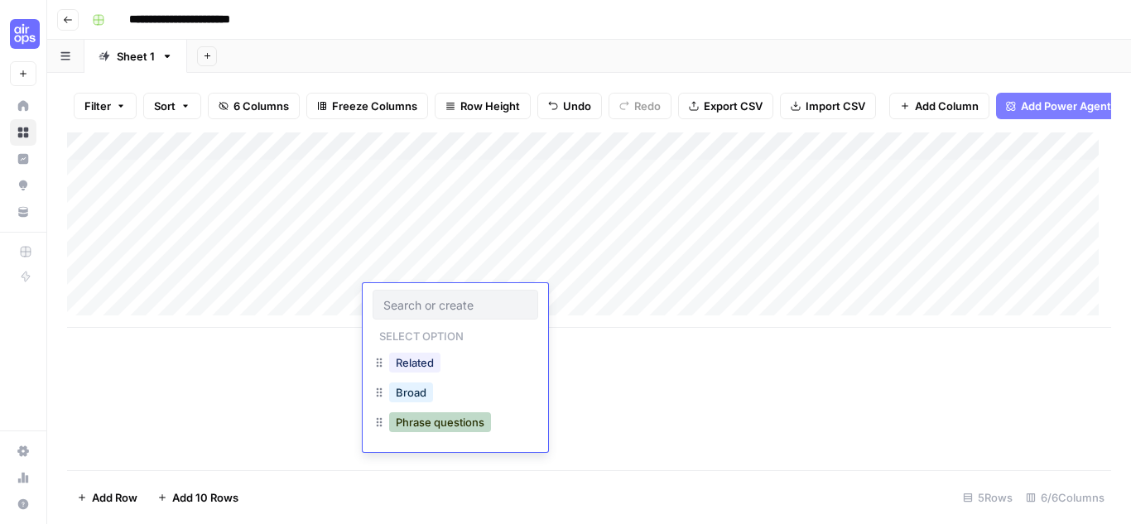
drag, startPoint x: 428, startPoint y: 419, endPoint x: 449, endPoint y: 404, distance: 25.5
click at [428, 419] on button "Phrase questions" at bounding box center [440, 422] width 102 height 20
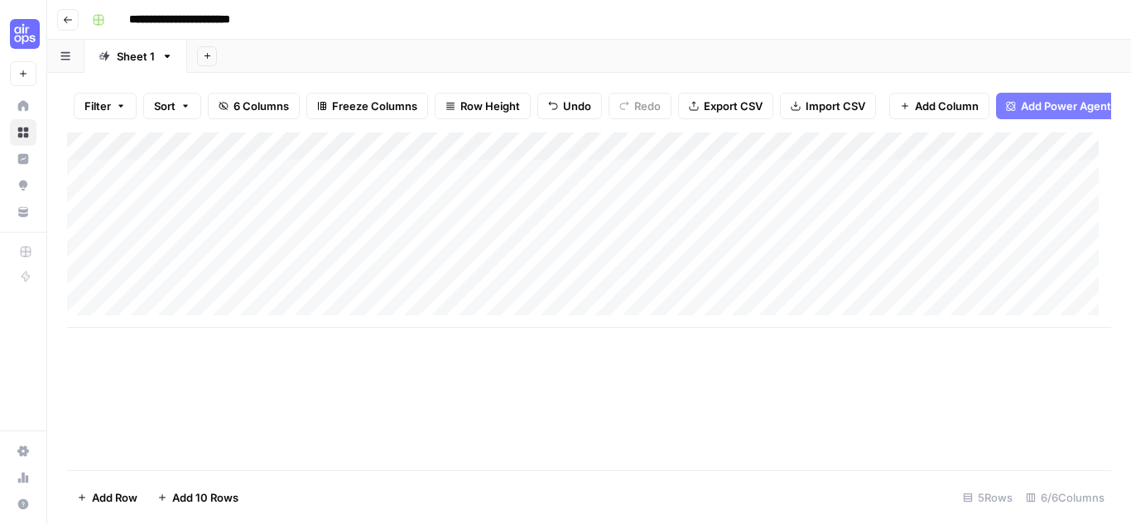
click at [559, 301] on div "Add Column" at bounding box center [589, 229] width 1044 height 195
click at [844, 282] on div "Add Column" at bounding box center [589, 229] width 1044 height 195
click at [457, 156] on div "Add Column" at bounding box center [589, 229] width 1044 height 195
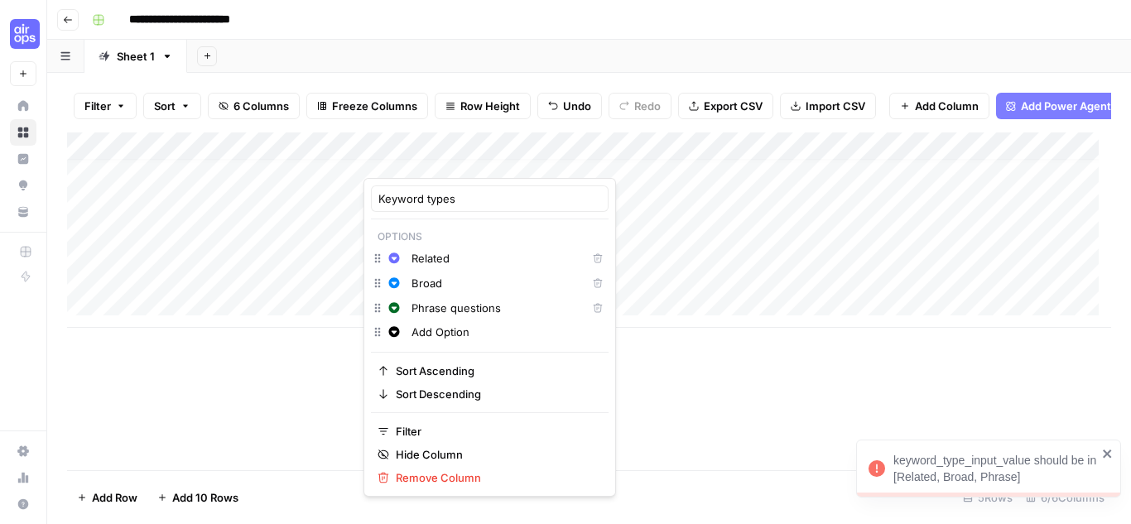
drag, startPoint x: 449, startPoint y: 308, endPoint x: 557, endPoint y: 311, distance: 108.5
click at [557, 311] on div "Change color Phrase questions Delete" at bounding box center [490, 309] width 238 height 25
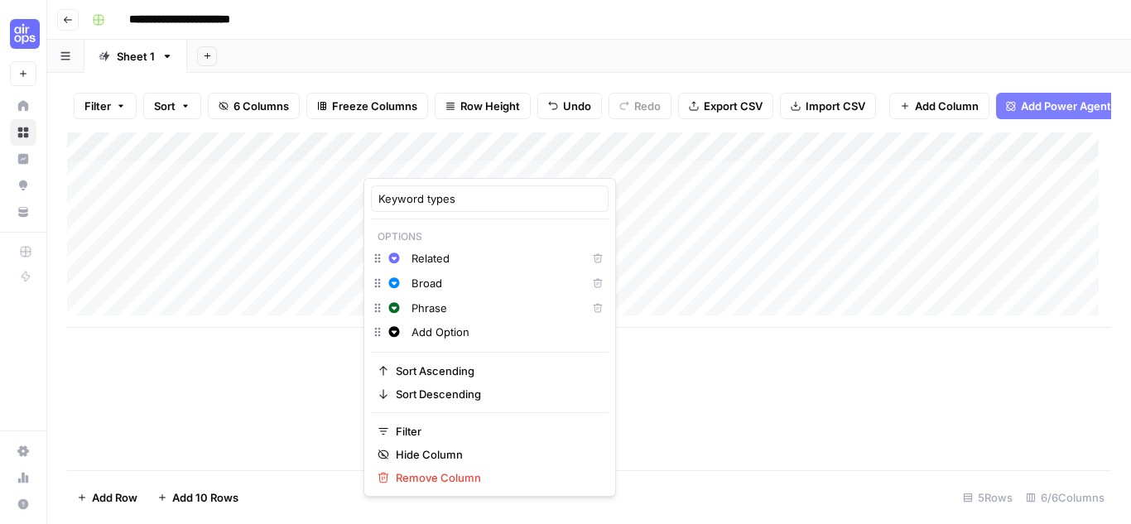
type input "Phrase"
click at [479, 124] on div "Filter Sort 6 Columns Freeze Columns Row Height Undo Redo Export CSV Import CSV…" at bounding box center [589, 105] width 1044 height 53
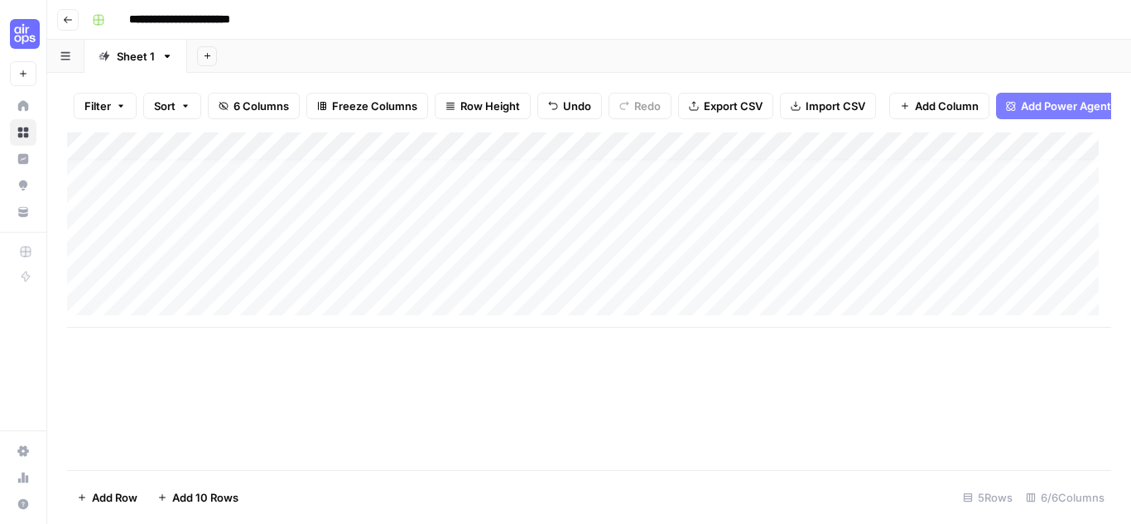
click at [842, 283] on div "Add Column" at bounding box center [589, 229] width 1044 height 195
click at [933, 255] on div "Add Column" at bounding box center [589, 229] width 1044 height 195
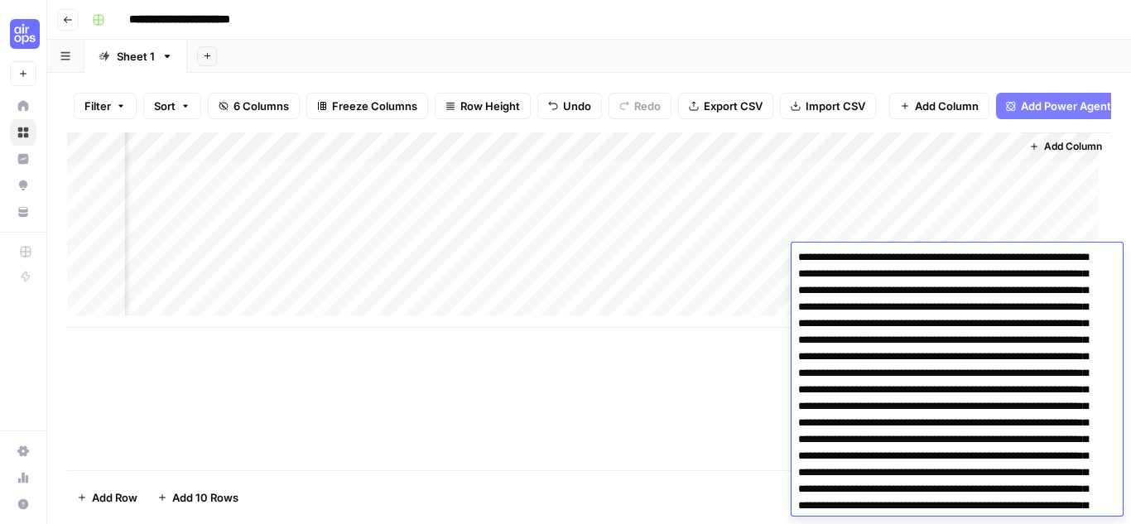
scroll to position [0, 0]
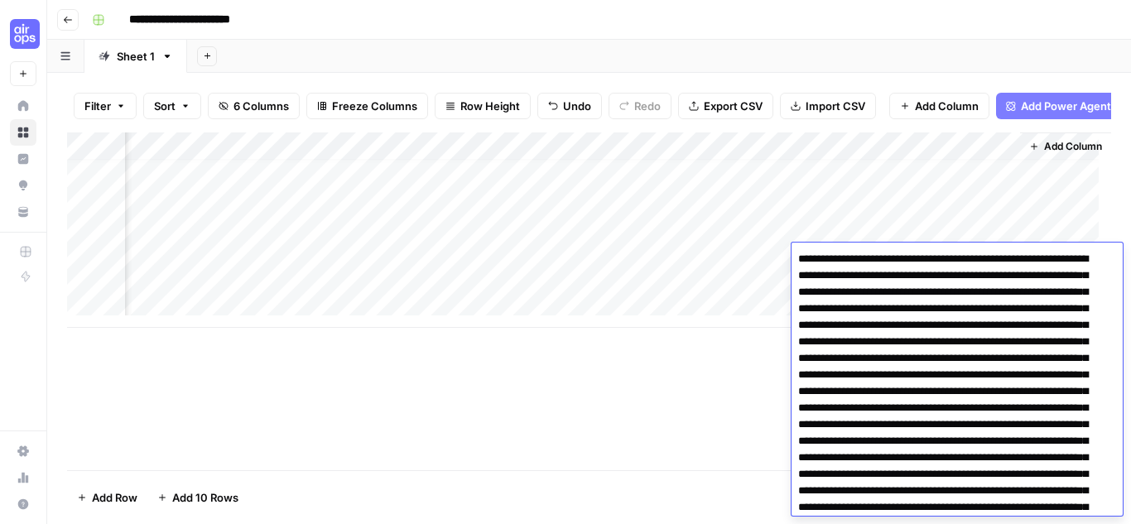
click at [486, 280] on div "Add Column" at bounding box center [589, 229] width 1044 height 195
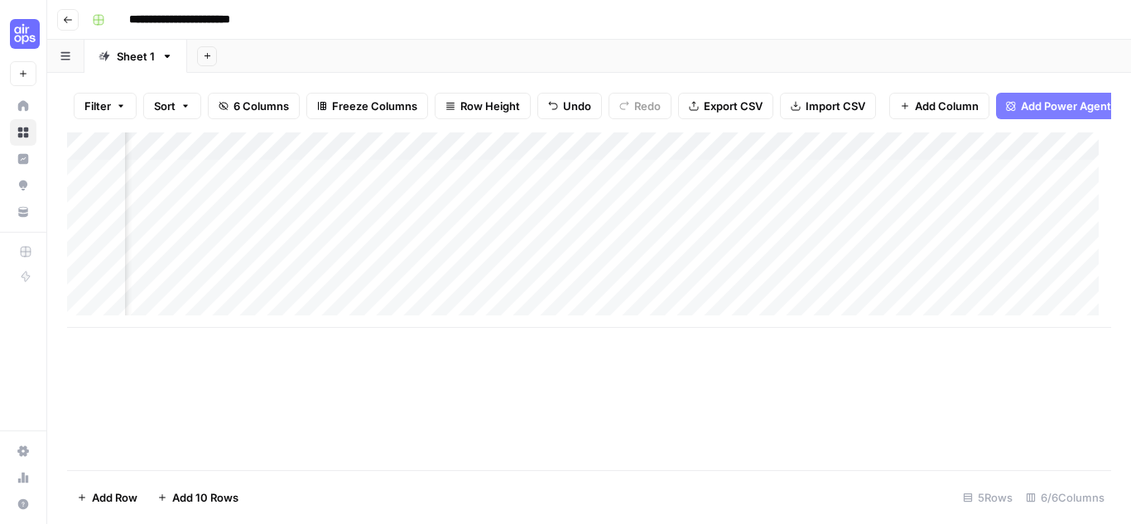
scroll to position [0, 232]
click at [965, 185] on div "Add Column" at bounding box center [589, 229] width 1044 height 195
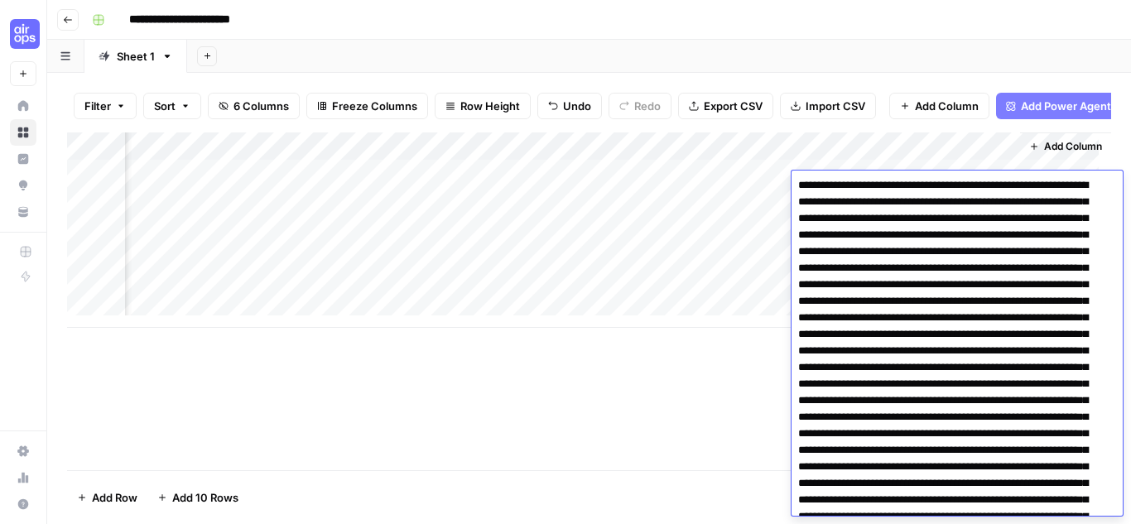
scroll to position [0, 0]
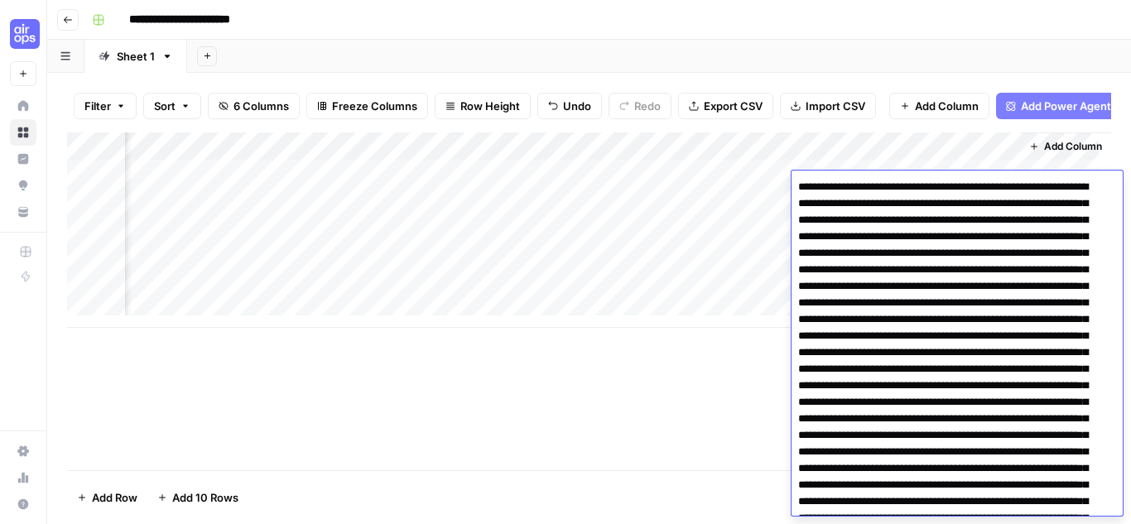
click at [782, 81] on div "Filter Sort 6 Columns Freeze Columns Row Height Undo Redo Export CSV Import CSV…" at bounding box center [589, 105] width 1044 height 53
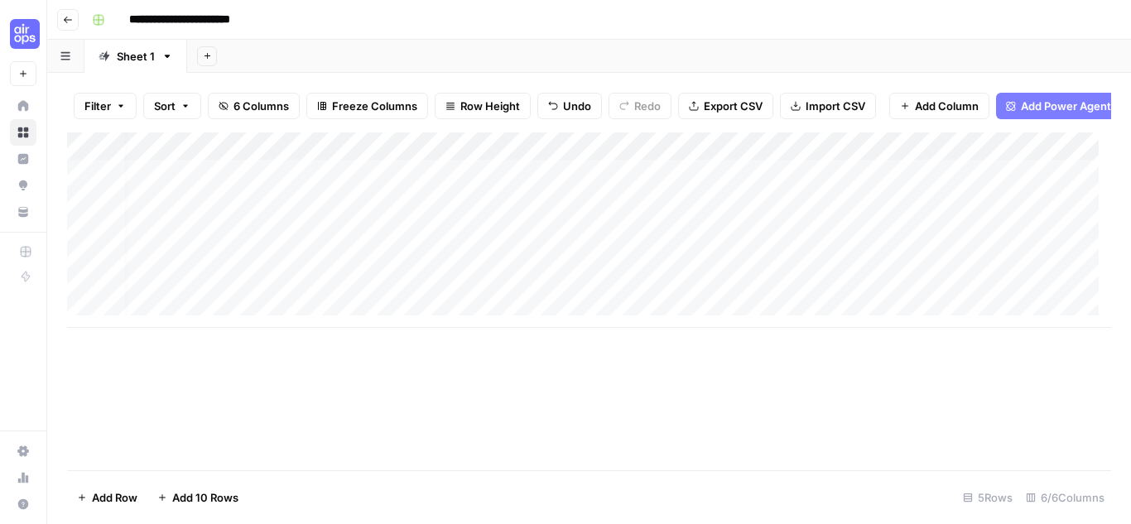
scroll to position [0, 232]
click at [671, 158] on div "Add Column" at bounding box center [589, 229] width 1044 height 195
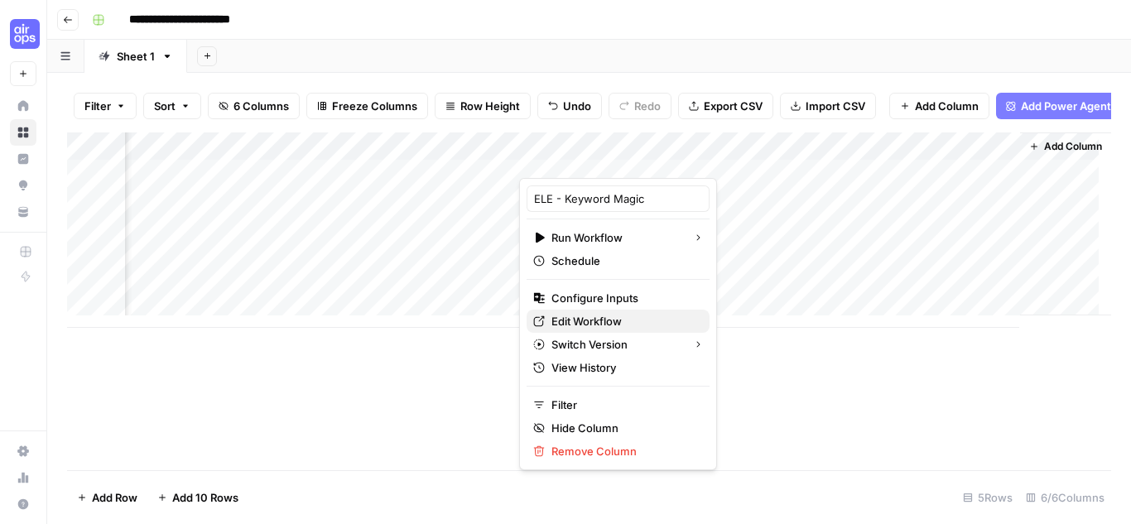
click at [588, 321] on span "Edit Workflow" at bounding box center [623, 321] width 145 height 17
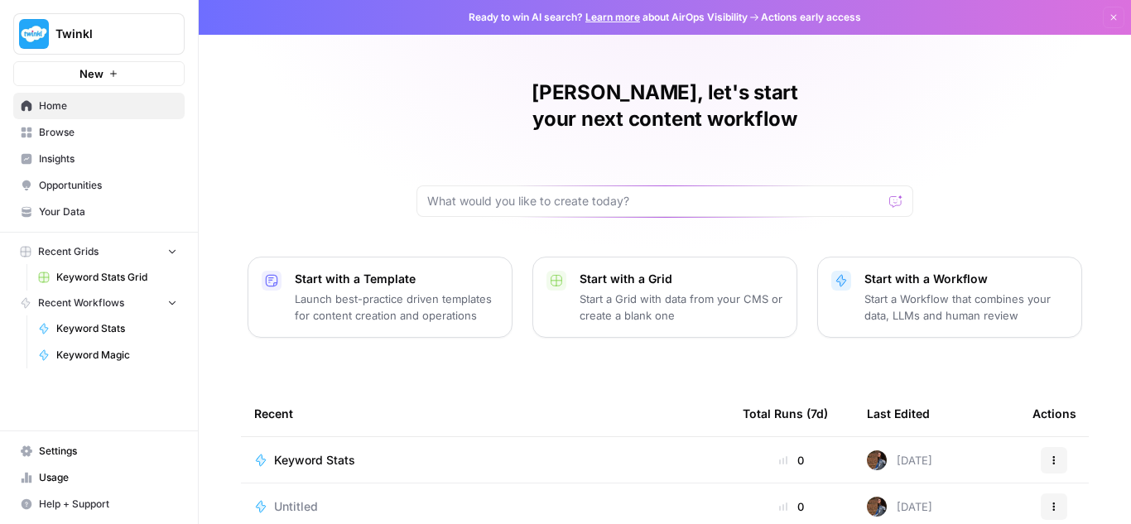
scroll to position [166, 0]
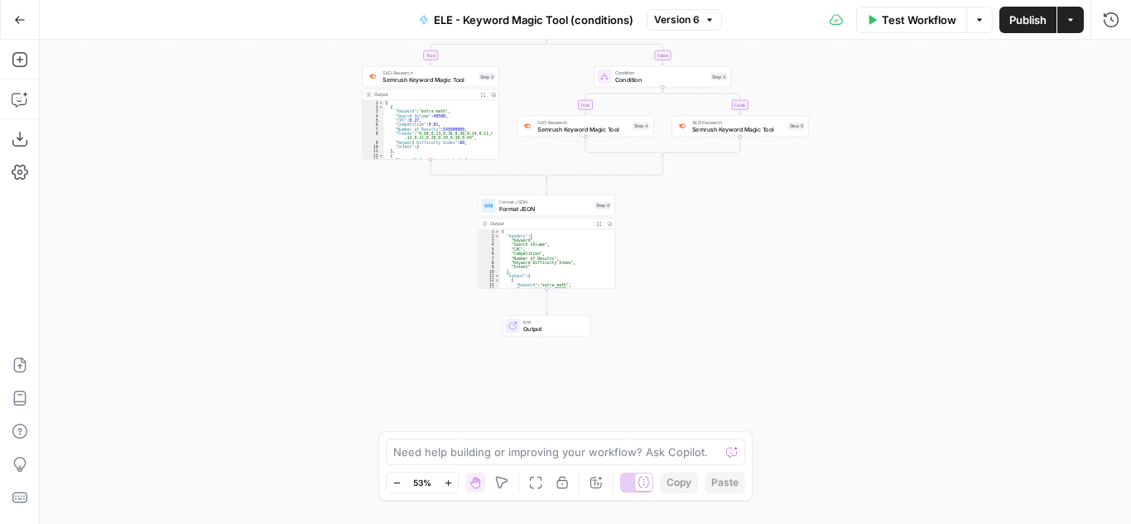
type textarea "**********"
click at [542, 258] on div "{ "headers" : [ "Keyword" , "Search Volume" , "CPC" , "Competition" , "Number o…" at bounding box center [554, 263] width 108 height 68
click at [542, 258] on div "{ "headers" : [ "Keyword" , "Search Volume" , "CPC" , "Competition" , "Number o…" at bounding box center [554, 258] width 108 height 59
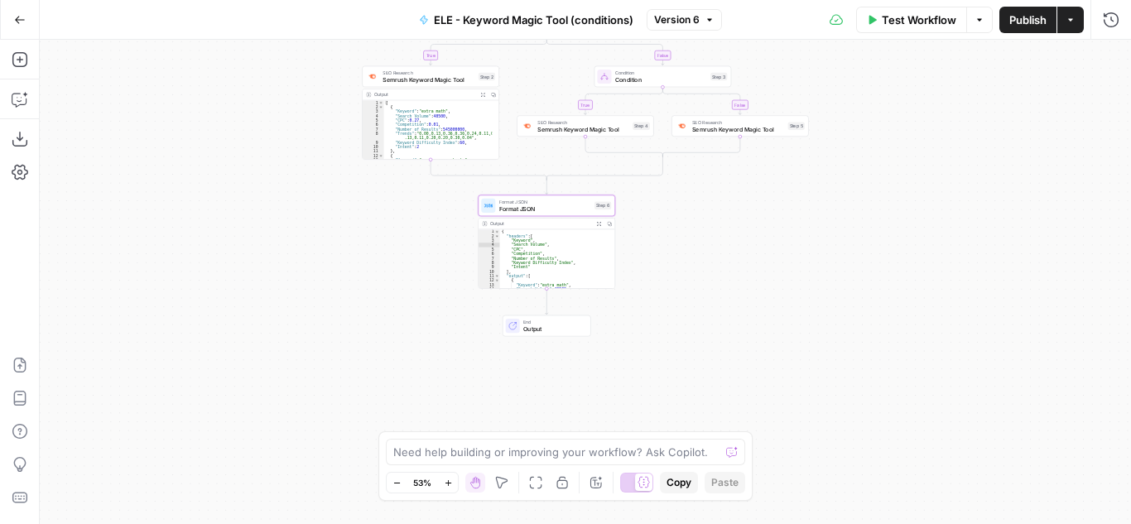
click at [599, 224] on icon "button" at bounding box center [598, 223] width 5 height 5
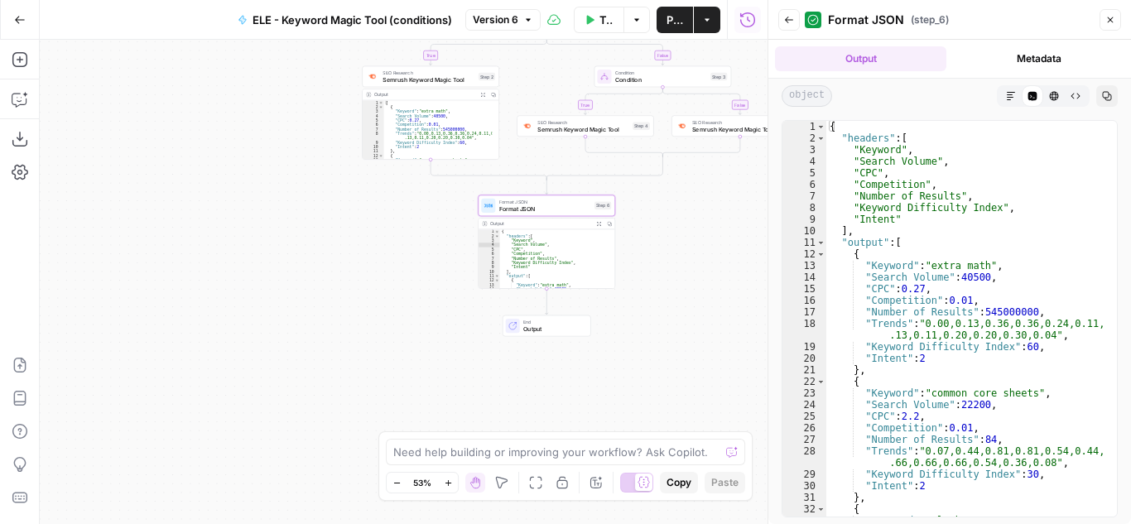
scroll to position [50, 0]
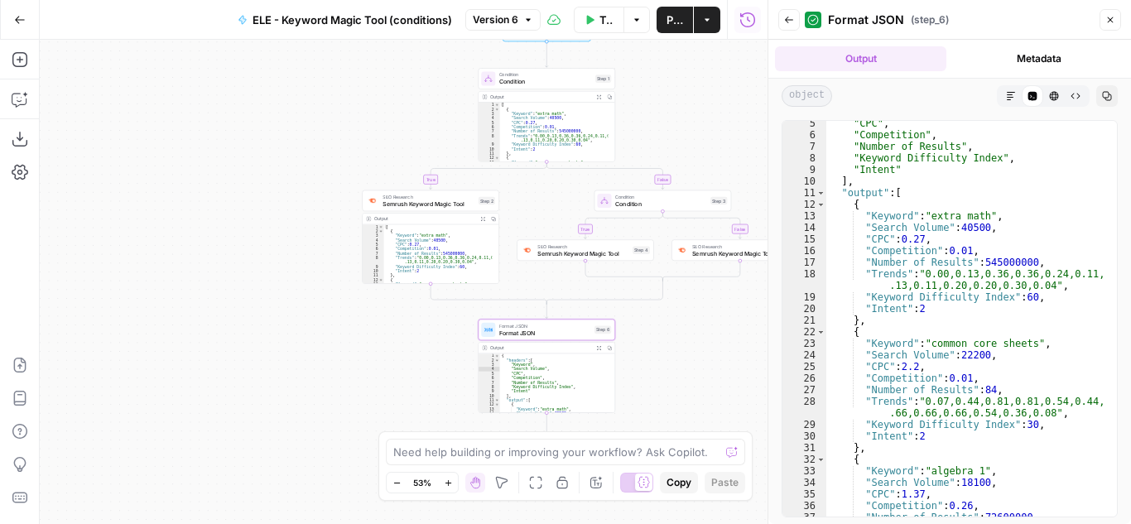
type textarea "**********"
click at [561, 142] on div "[ { "Keyword" : "extra math" , "Search Volume" : 40500 , "CPC" : 0.27 , "Compet…" at bounding box center [554, 137] width 108 height 68
click at [559, 84] on span "Condition" at bounding box center [545, 81] width 93 height 9
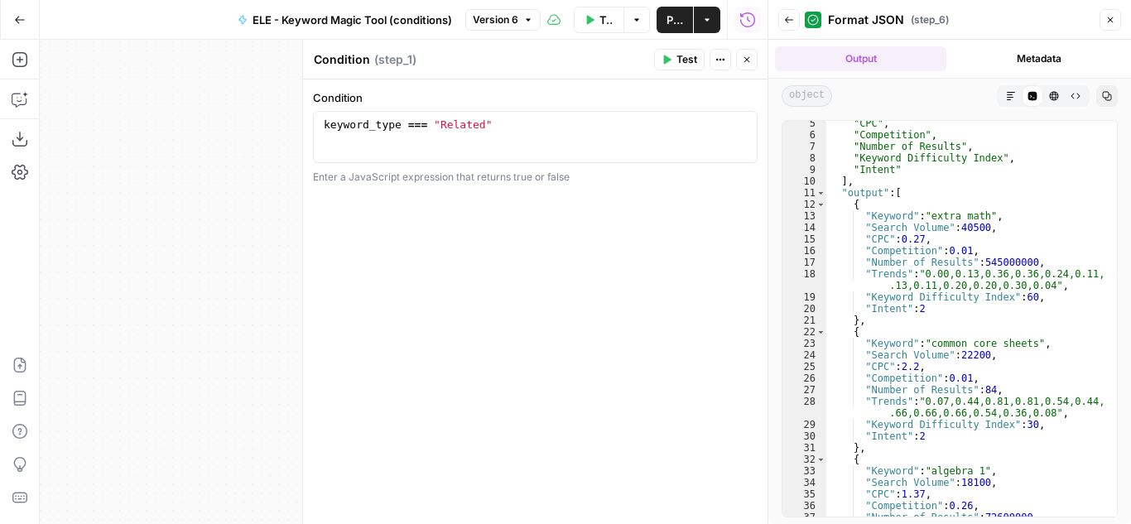
click at [1120, 14] on button "Close" at bounding box center [1110, 20] width 22 height 22
